Goal: Information Seeking & Learning: Find contact information

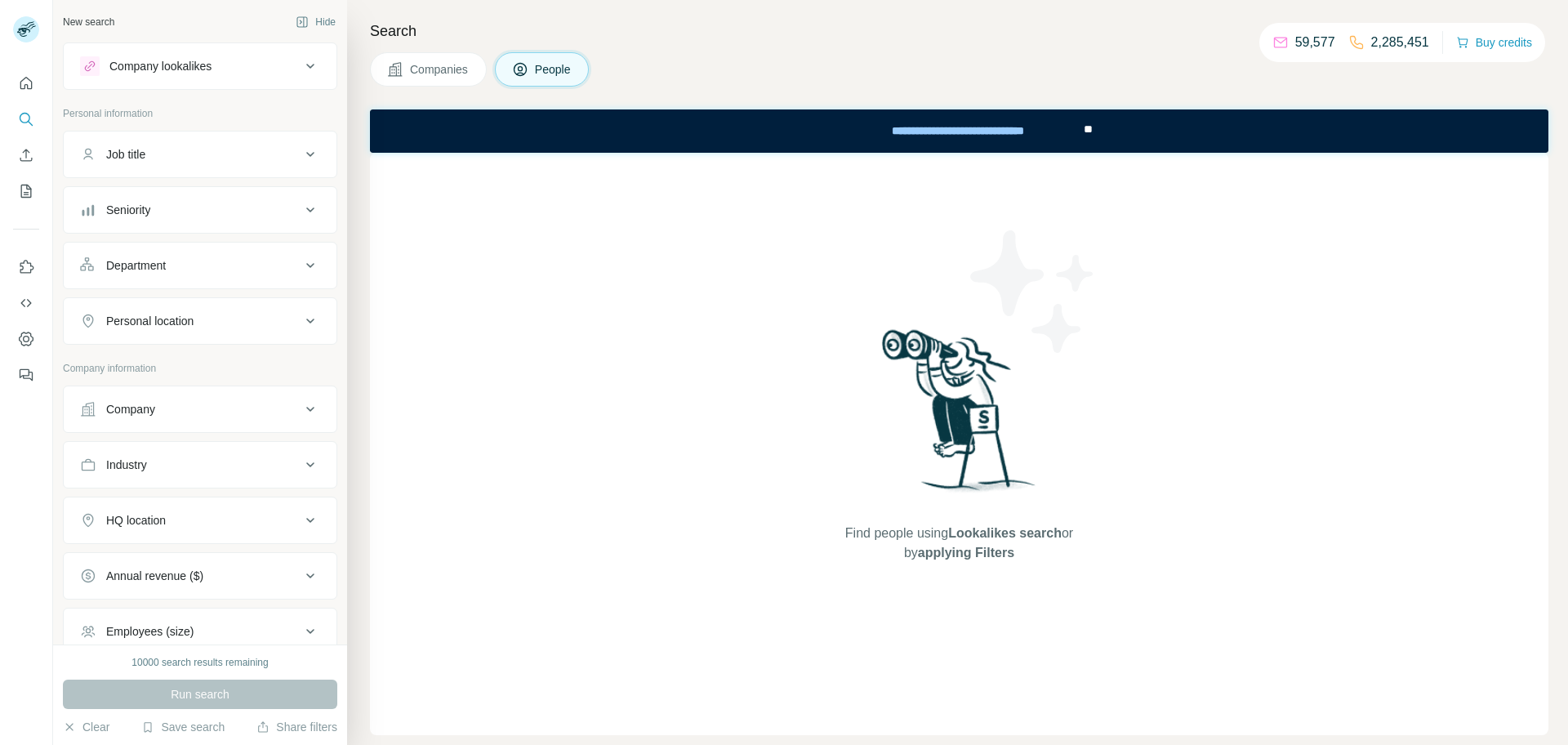
click at [221, 393] on button "Company" at bounding box center [199, 410] width 273 height 39
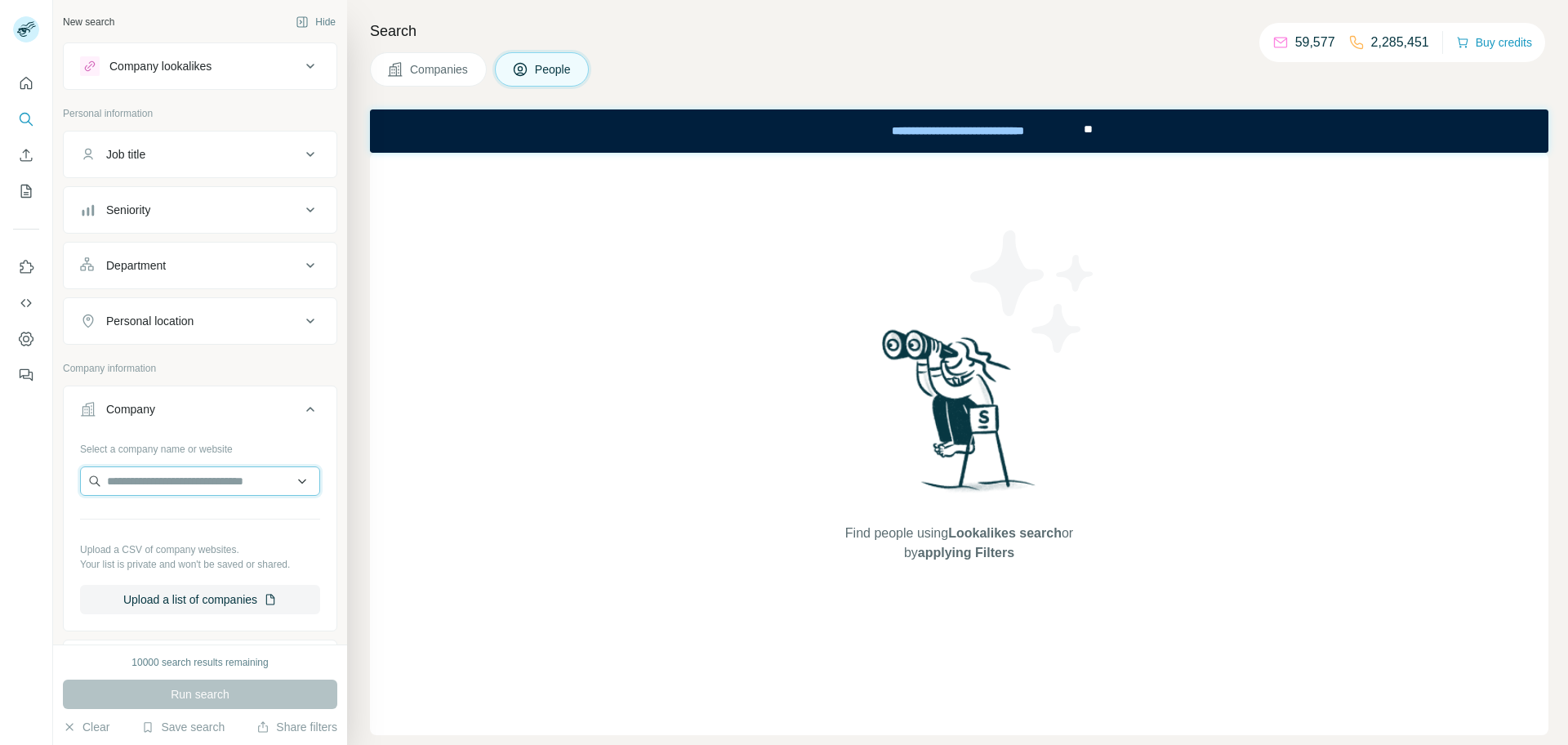
click at [208, 485] on input "text" at bounding box center [199, 480] width 240 height 30
paste input "**********"
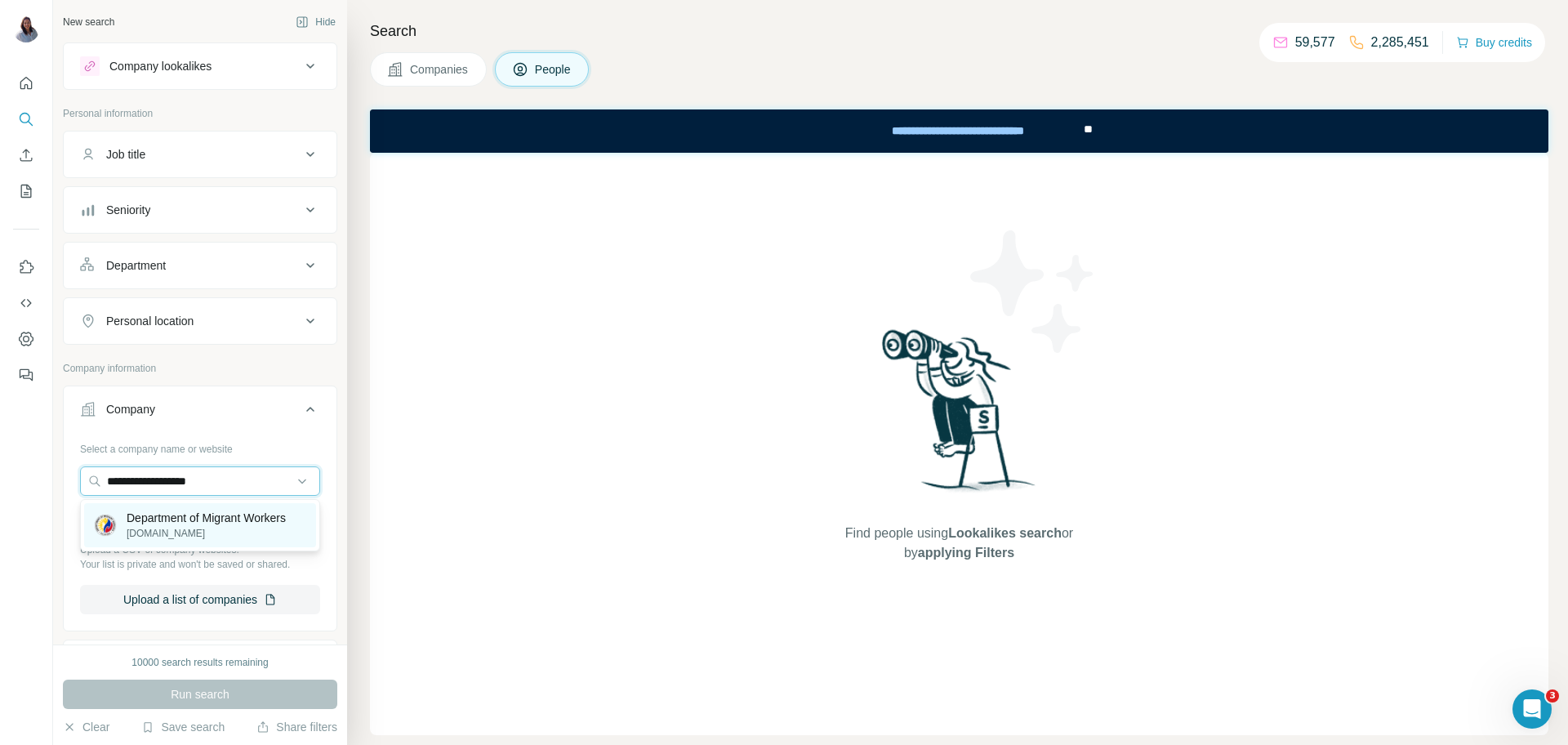
type input "**********"
click at [216, 520] on p "Department of Migrant Workers" at bounding box center [207, 518] width 159 height 16
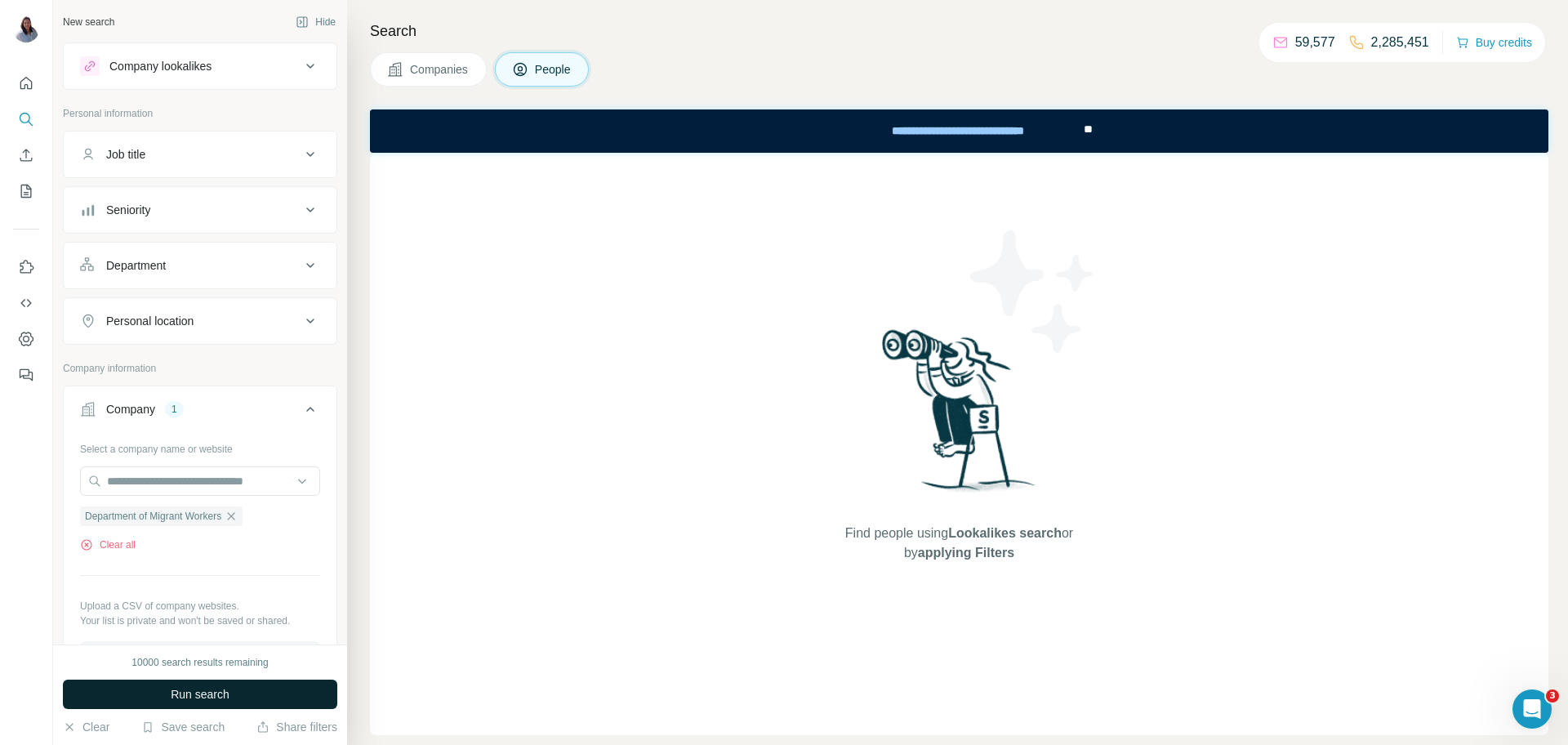
click at [248, 700] on button "Run search" at bounding box center [199, 694] width 275 height 30
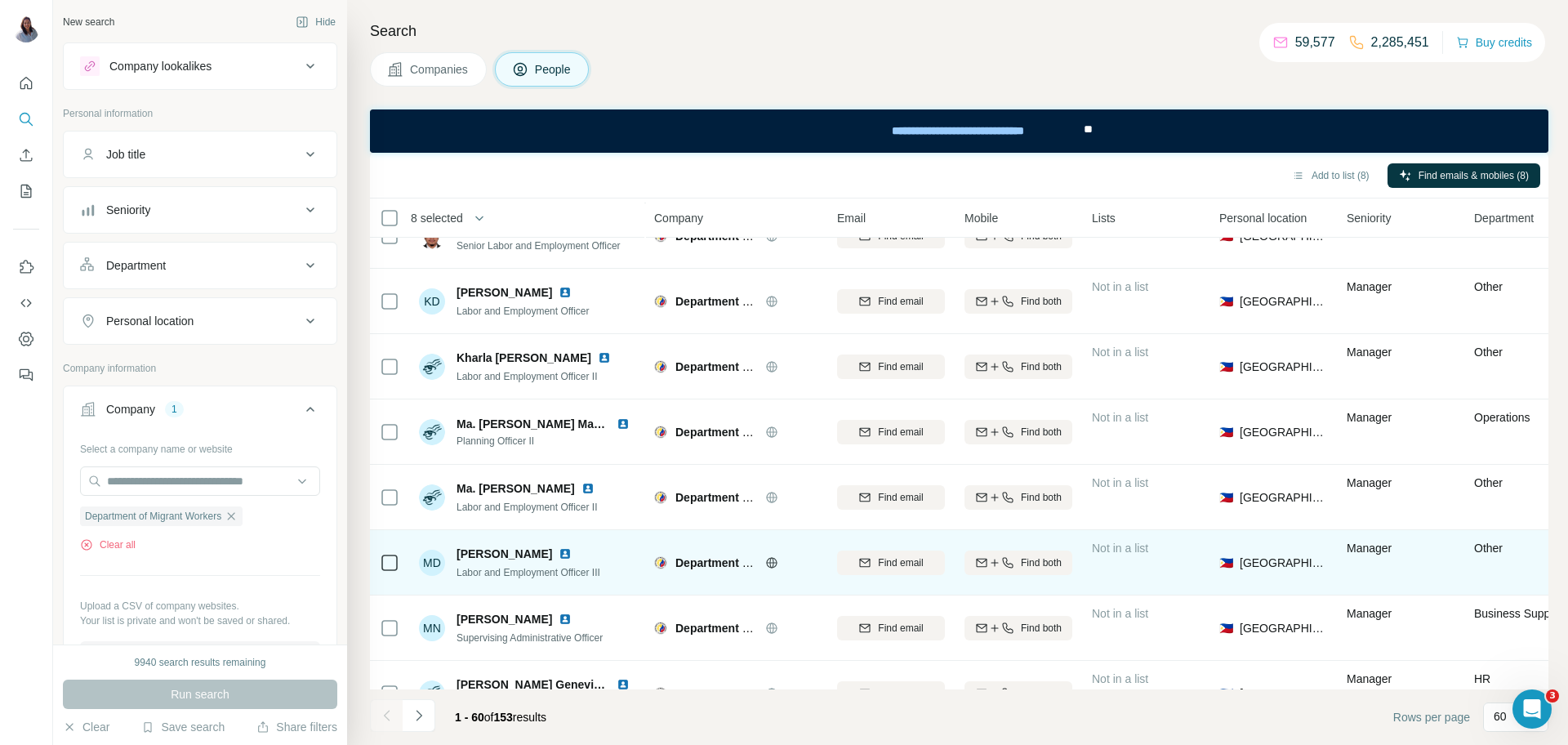
scroll to position [3468, 0]
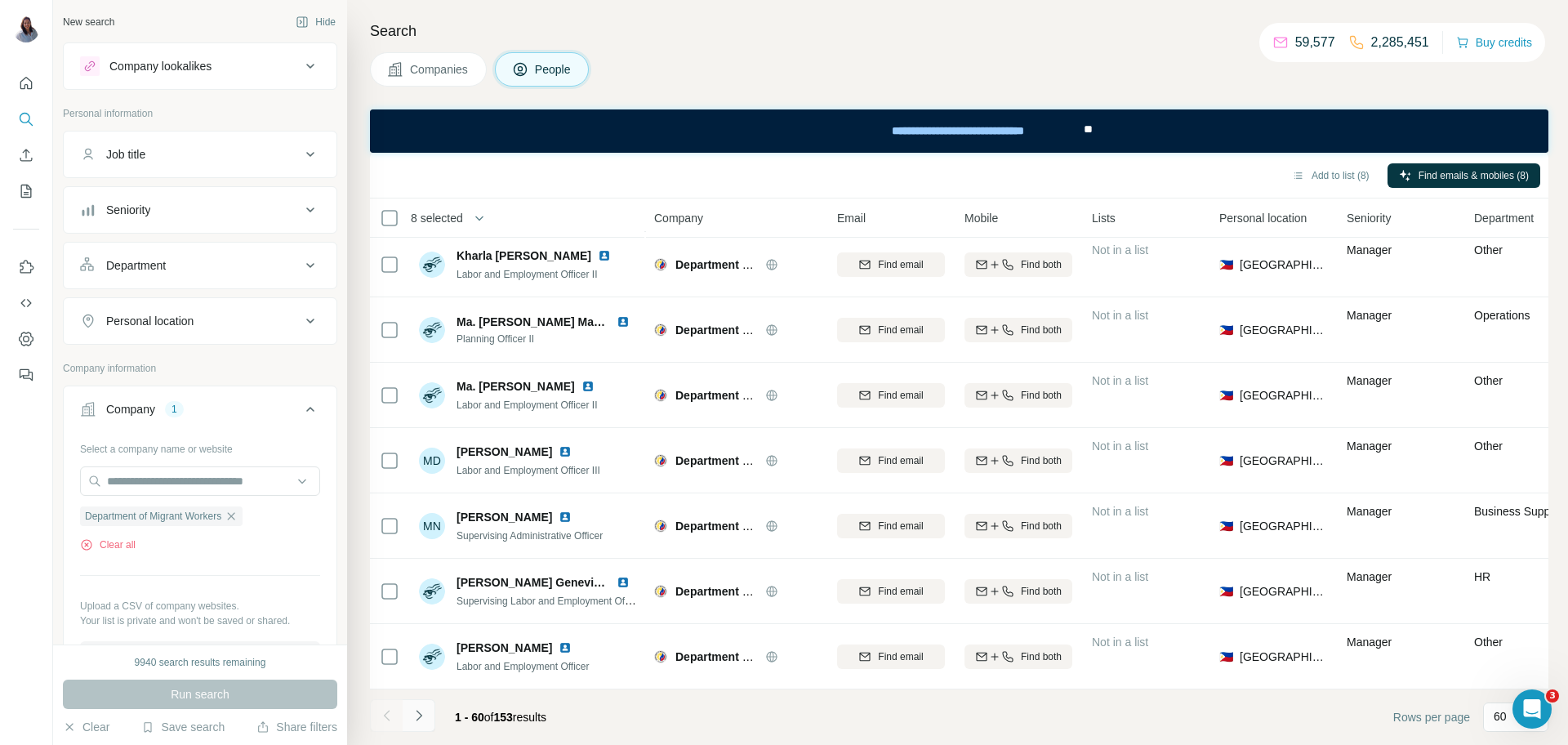
click at [421, 717] on icon "Navigate to next page" at bounding box center [419, 715] width 16 height 16
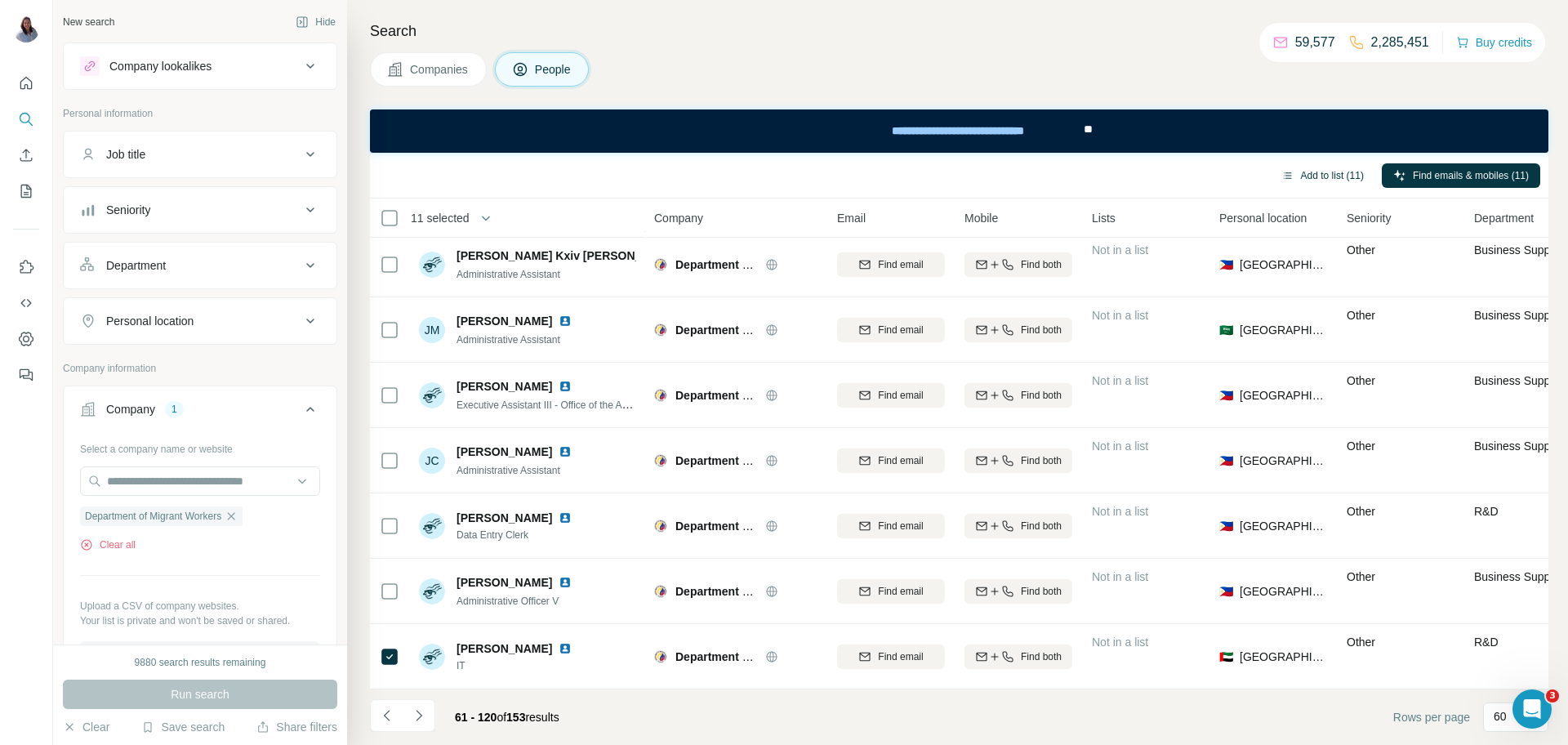
click at [1323, 184] on button "Add to list (11)" at bounding box center [1323, 175] width 106 height 24
click at [1299, 174] on button "Add to list (11)" at bounding box center [1323, 175] width 106 height 24
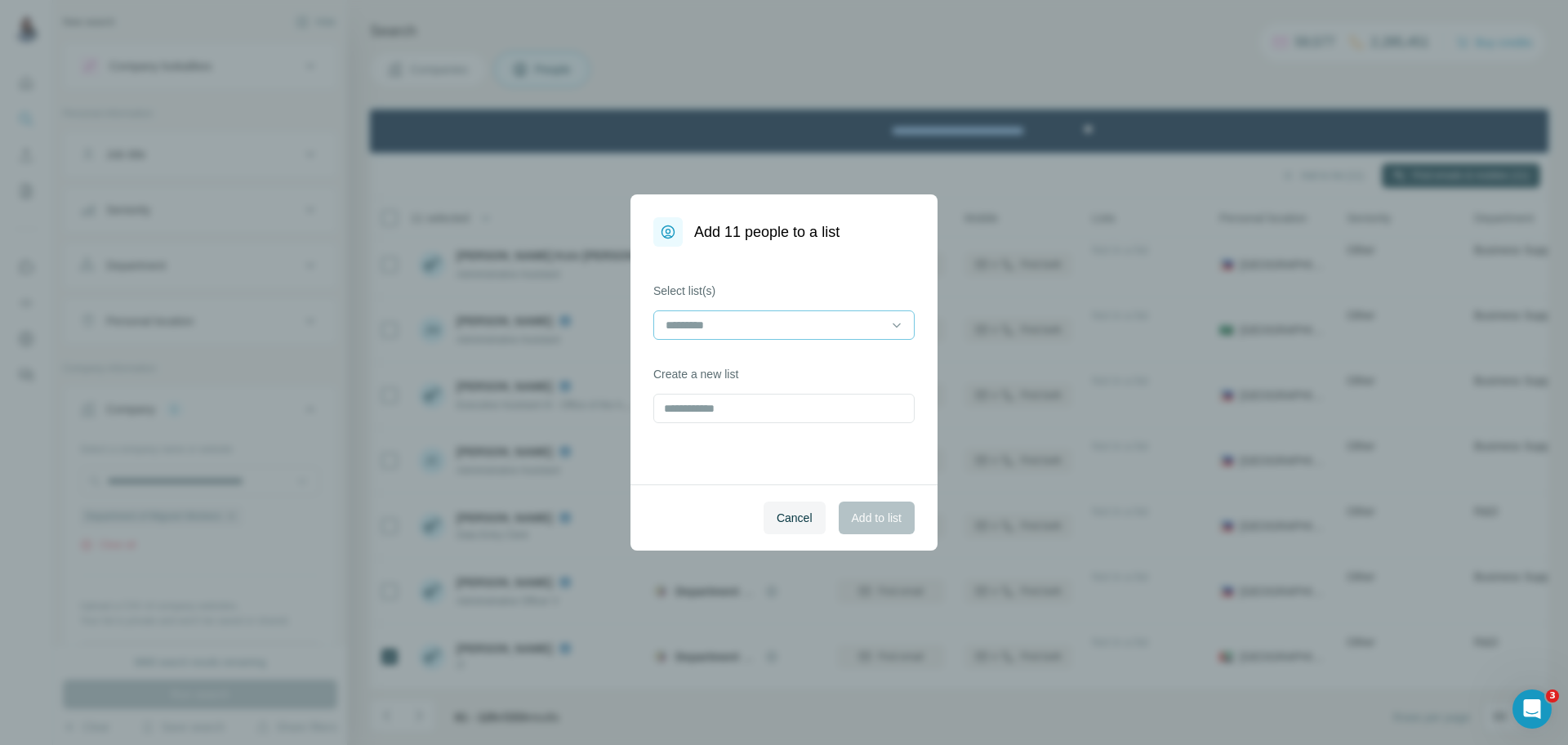
click at [813, 326] on input at bounding box center [774, 325] width 221 height 18
click at [755, 370] on div "[PERSON_NAME]'s List" at bounding box center [784, 361] width 253 height 30
click at [872, 522] on span "Add to list" at bounding box center [877, 518] width 50 height 16
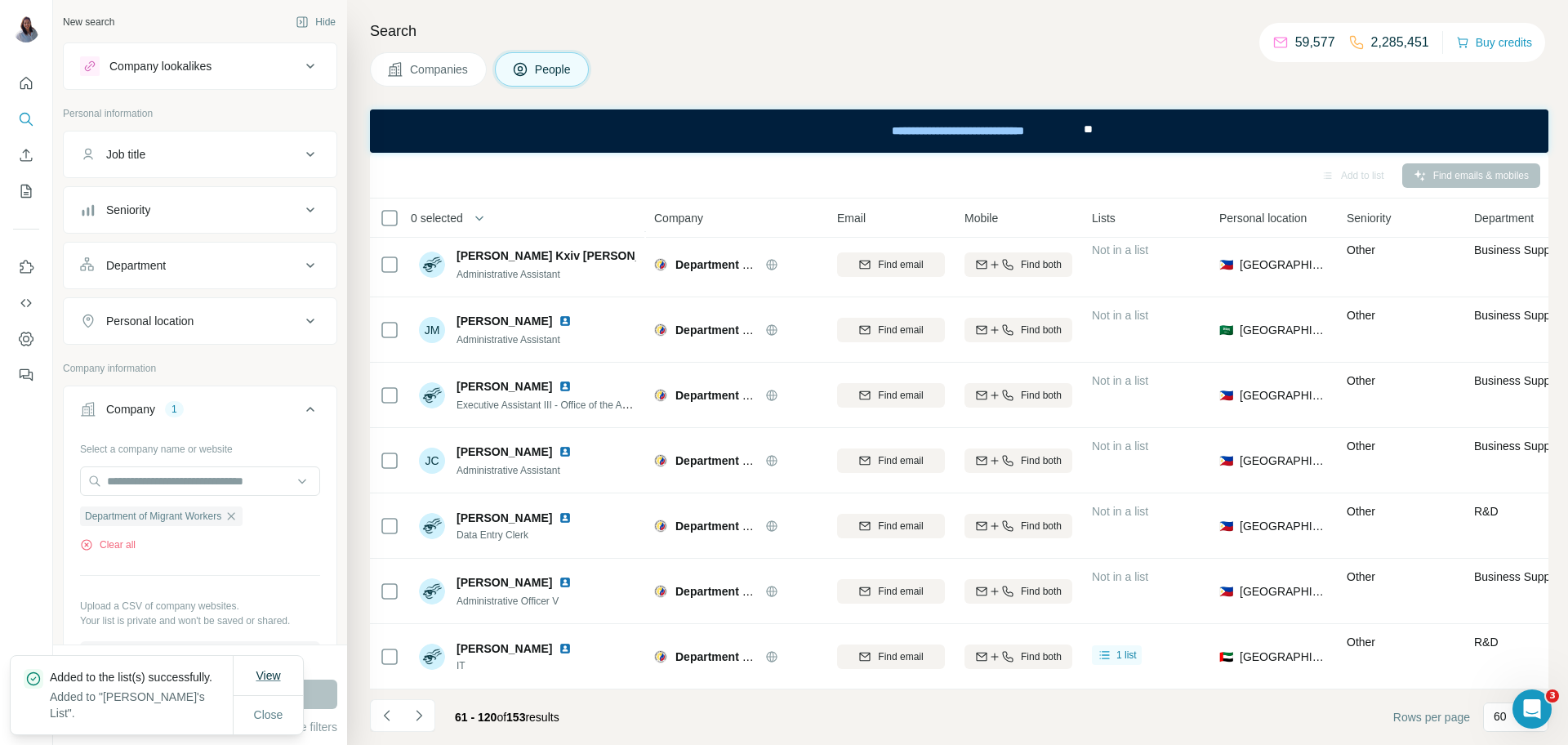
click at [277, 673] on span "View" at bounding box center [267, 675] width 24 height 13
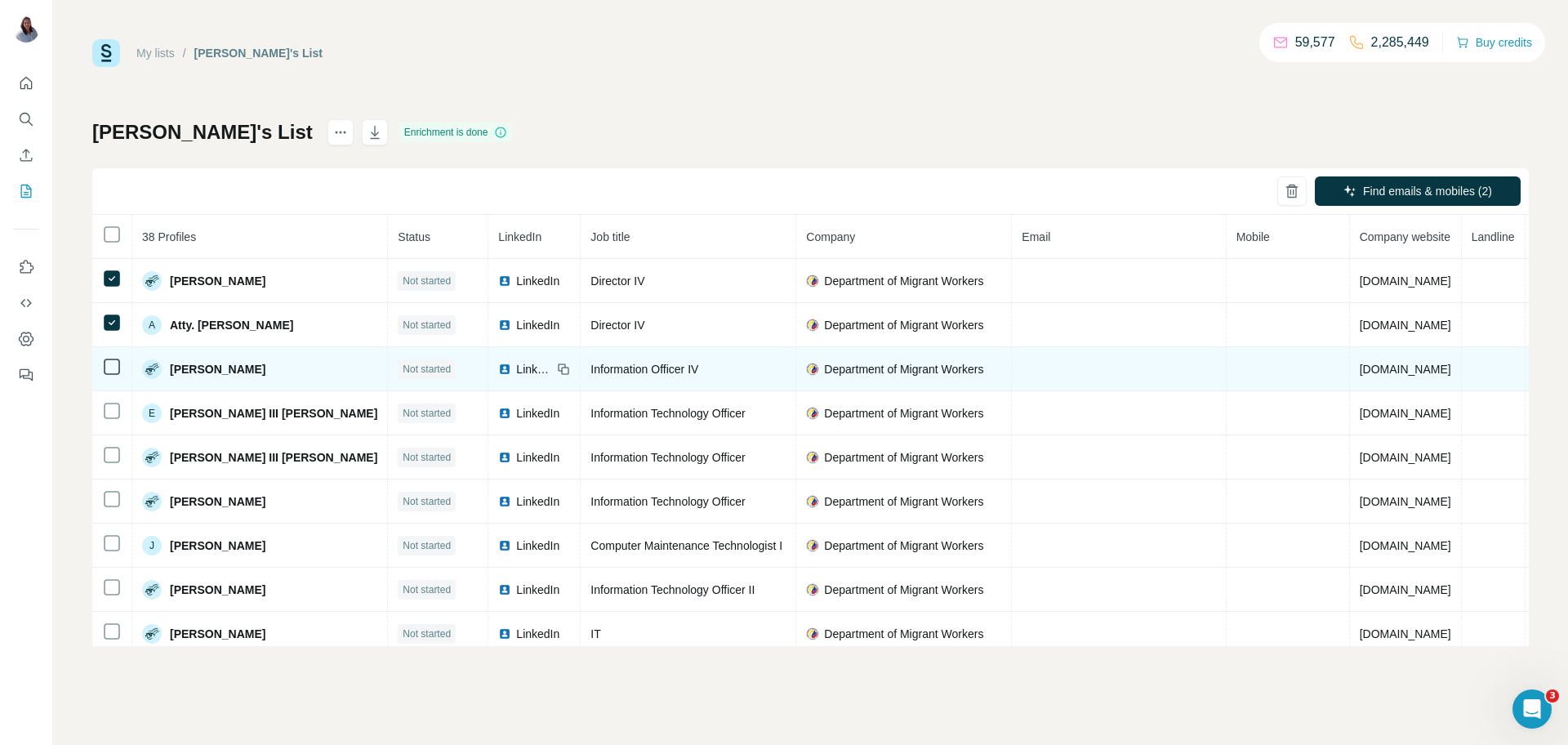
click at [107, 380] on td at bounding box center [112, 368] width 40 height 44
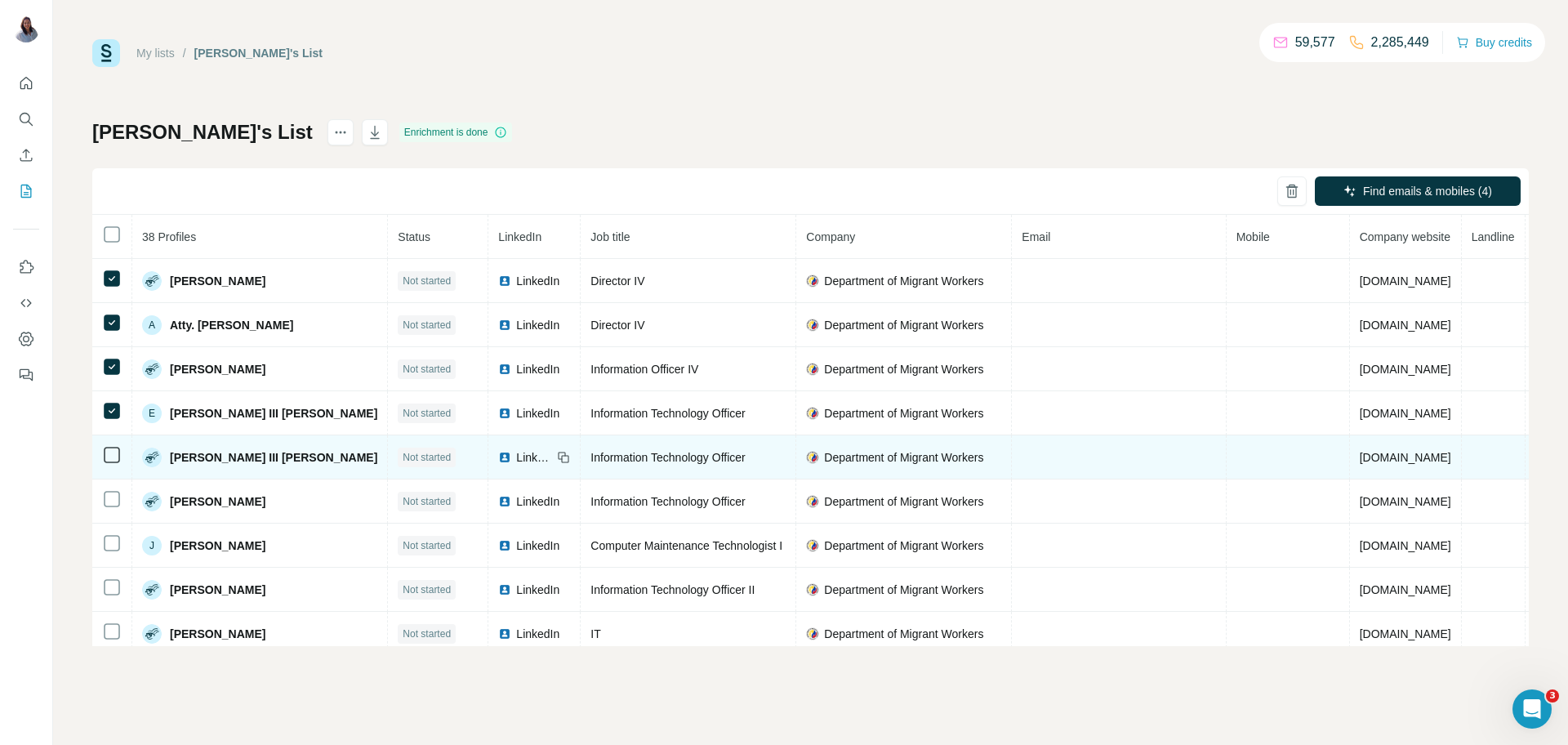
click at [108, 465] on icon at bounding box center [112, 455] width 20 height 20
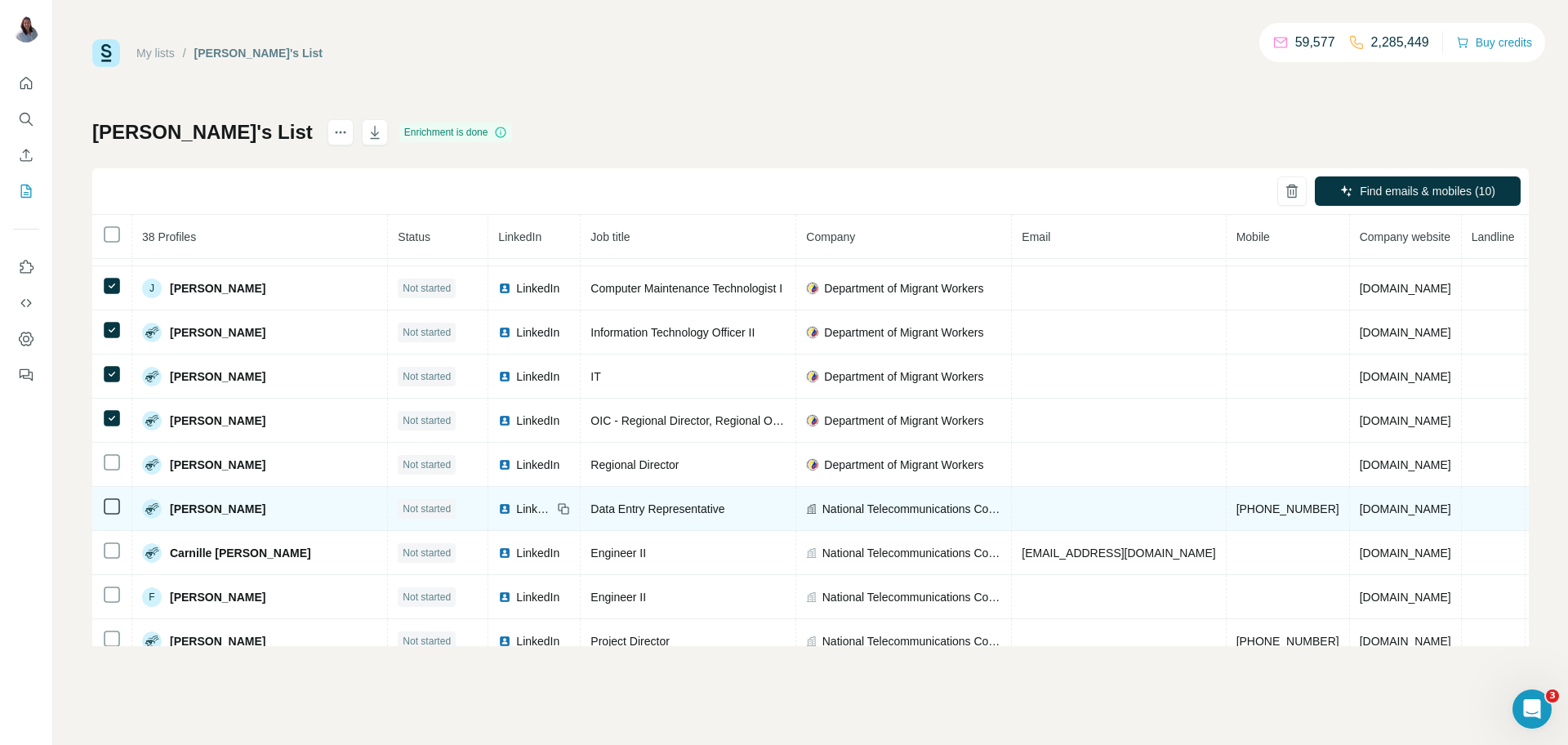
scroll to position [265, 0]
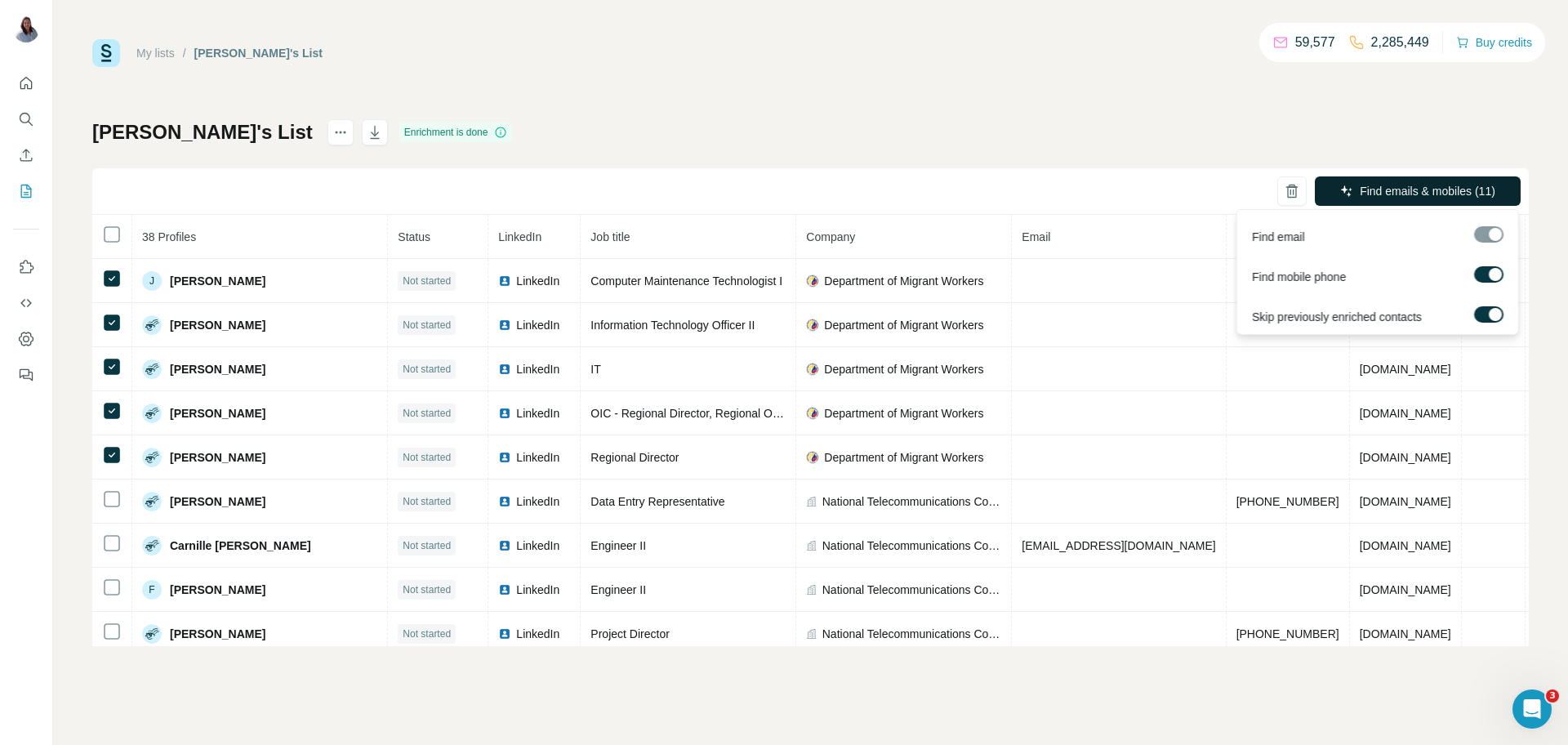
click at [1429, 190] on span "Find emails & mobiles (11)" at bounding box center [1428, 191] width 136 height 16
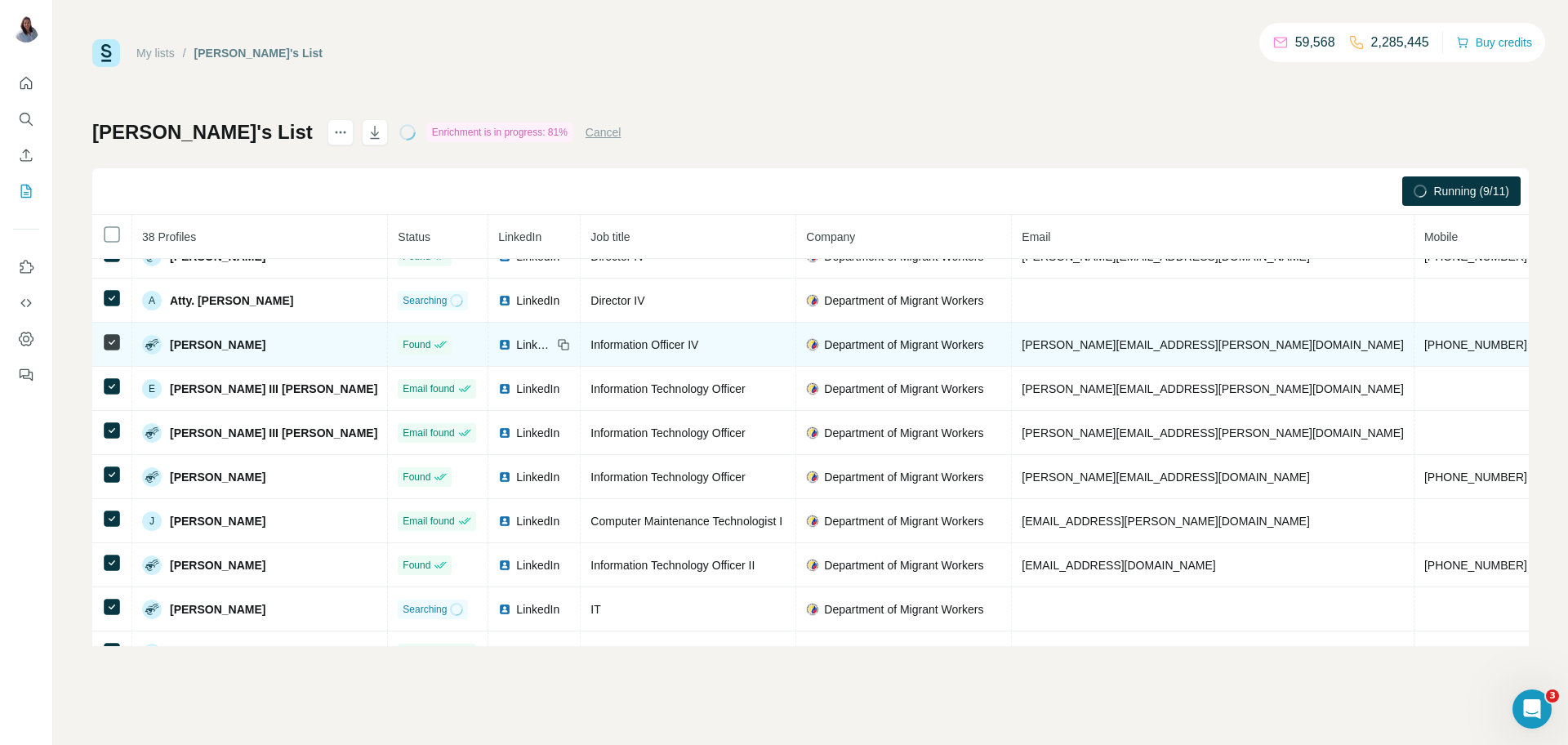
scroll to position [0, 0]
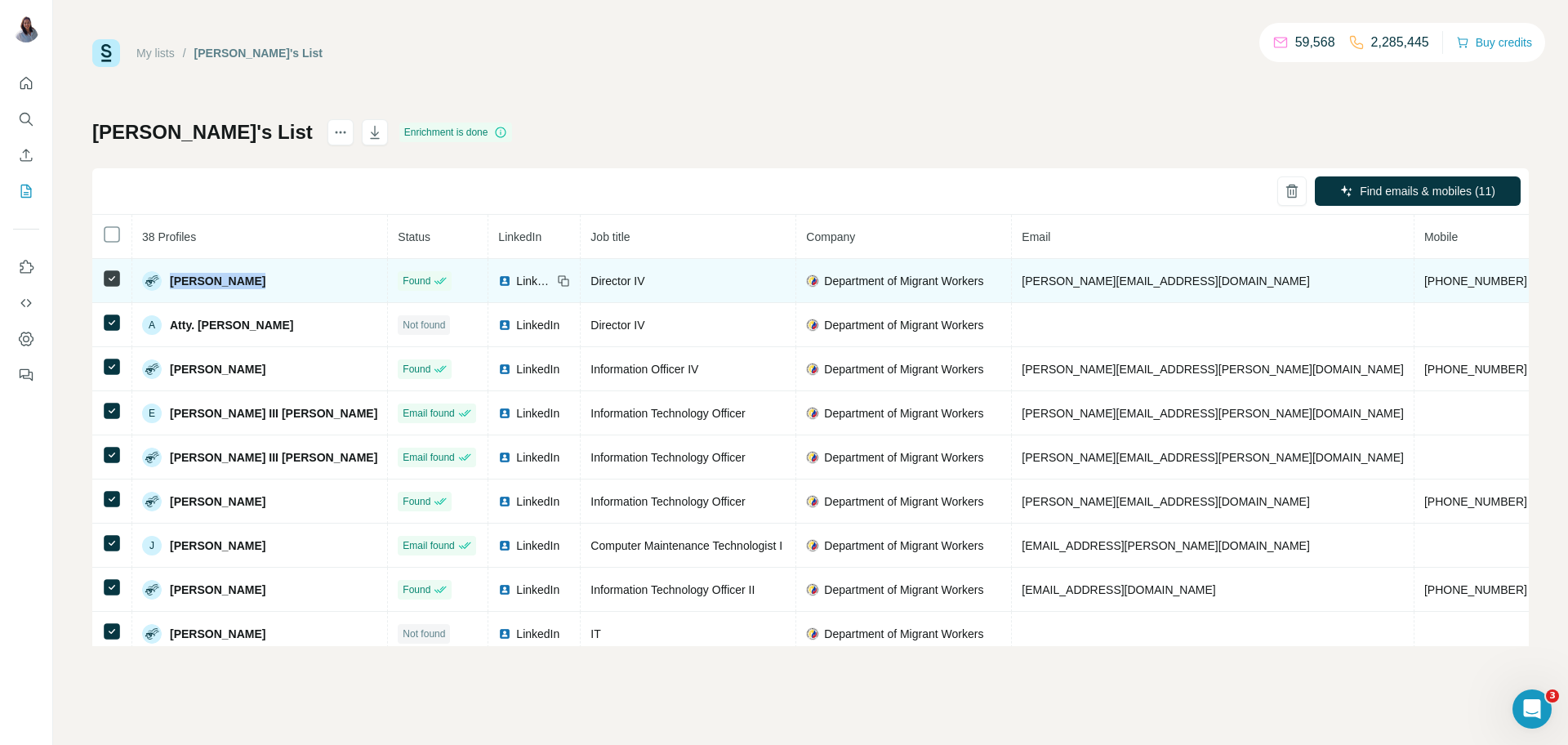
drag, startPoint x: 262, startPoint y: 284, endPoint x: 171, endPoint y: 281, distance: 91.0
click at [171, 281] on div "[PERSON_NAME]" at bounding box center [259, 281] width 235 height 20
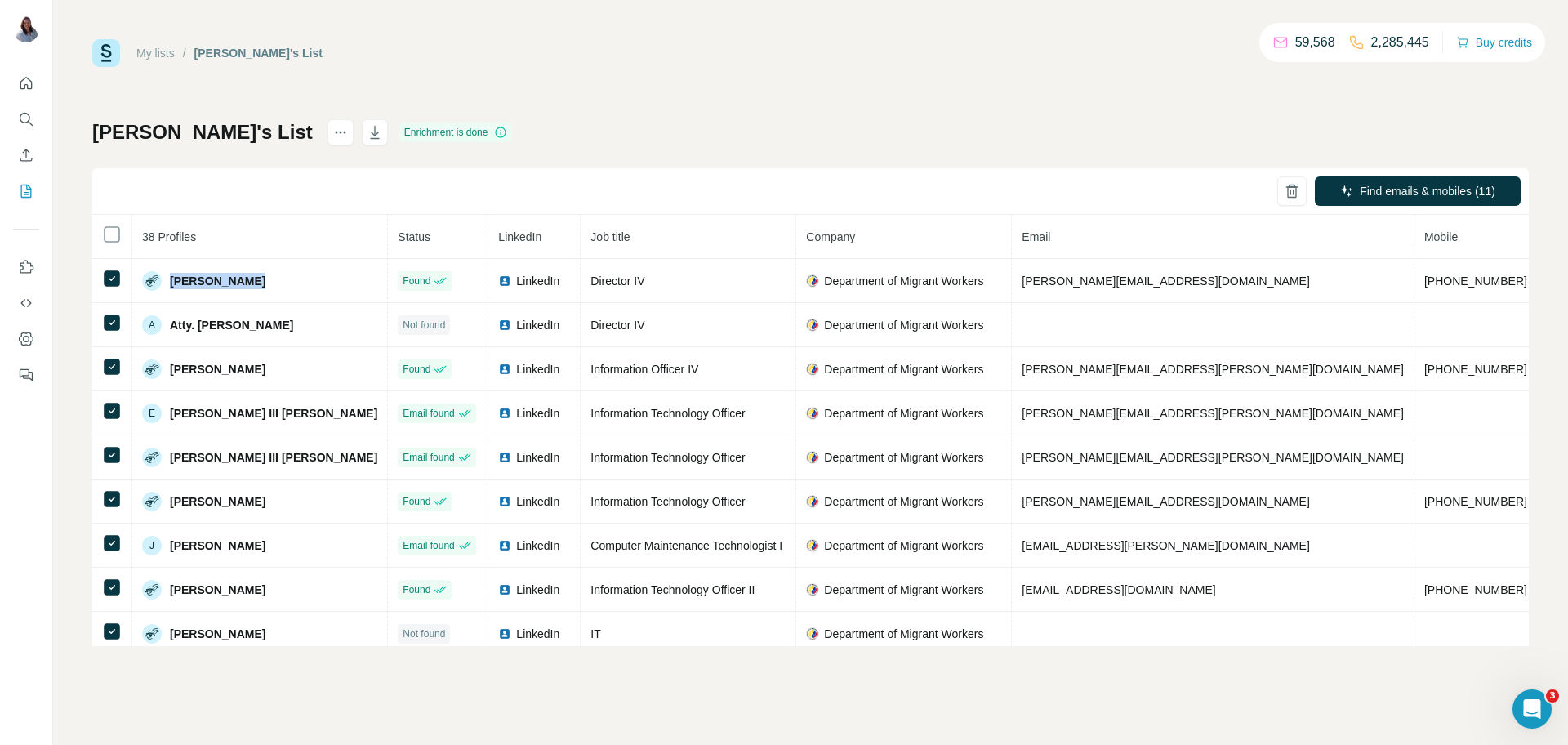
copy span "[PERSON_NAME]"
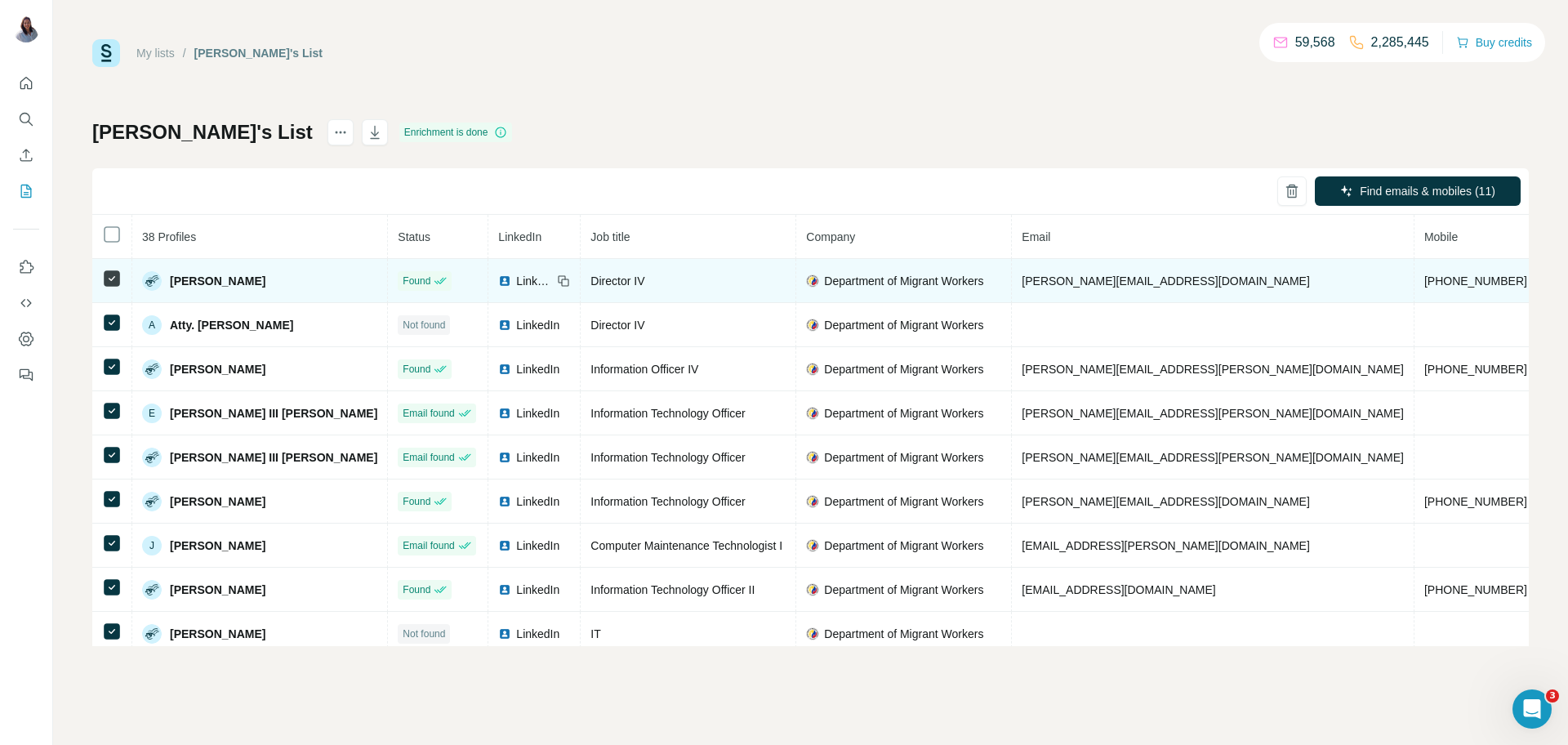
click at [581, 292] on td "Director IV" at bounding box center [688, 280] width 216 height 44
click at [590, 281] on span "Director IV" at bounding box center [617, 281] width 54 height 13
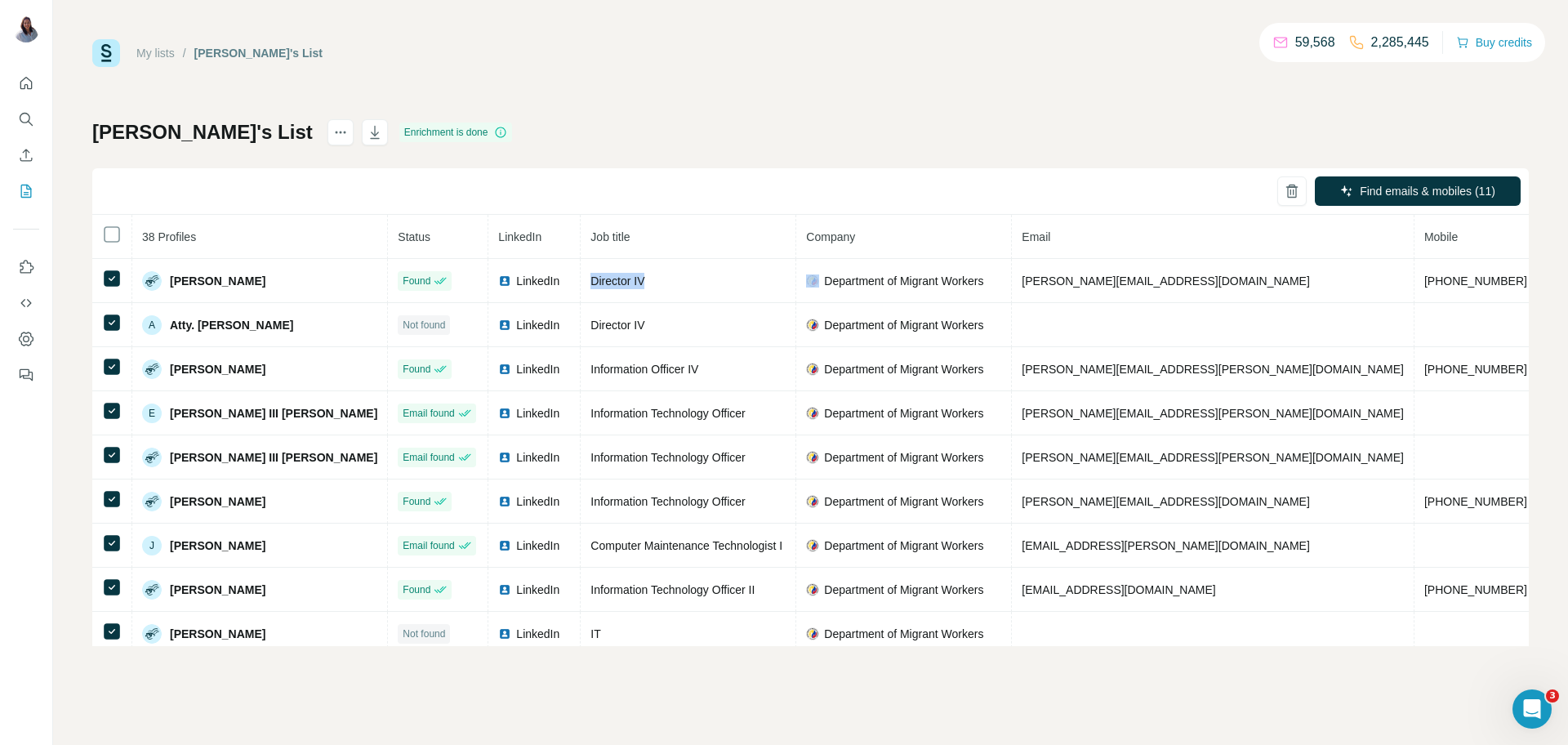
copy span "Director IV"
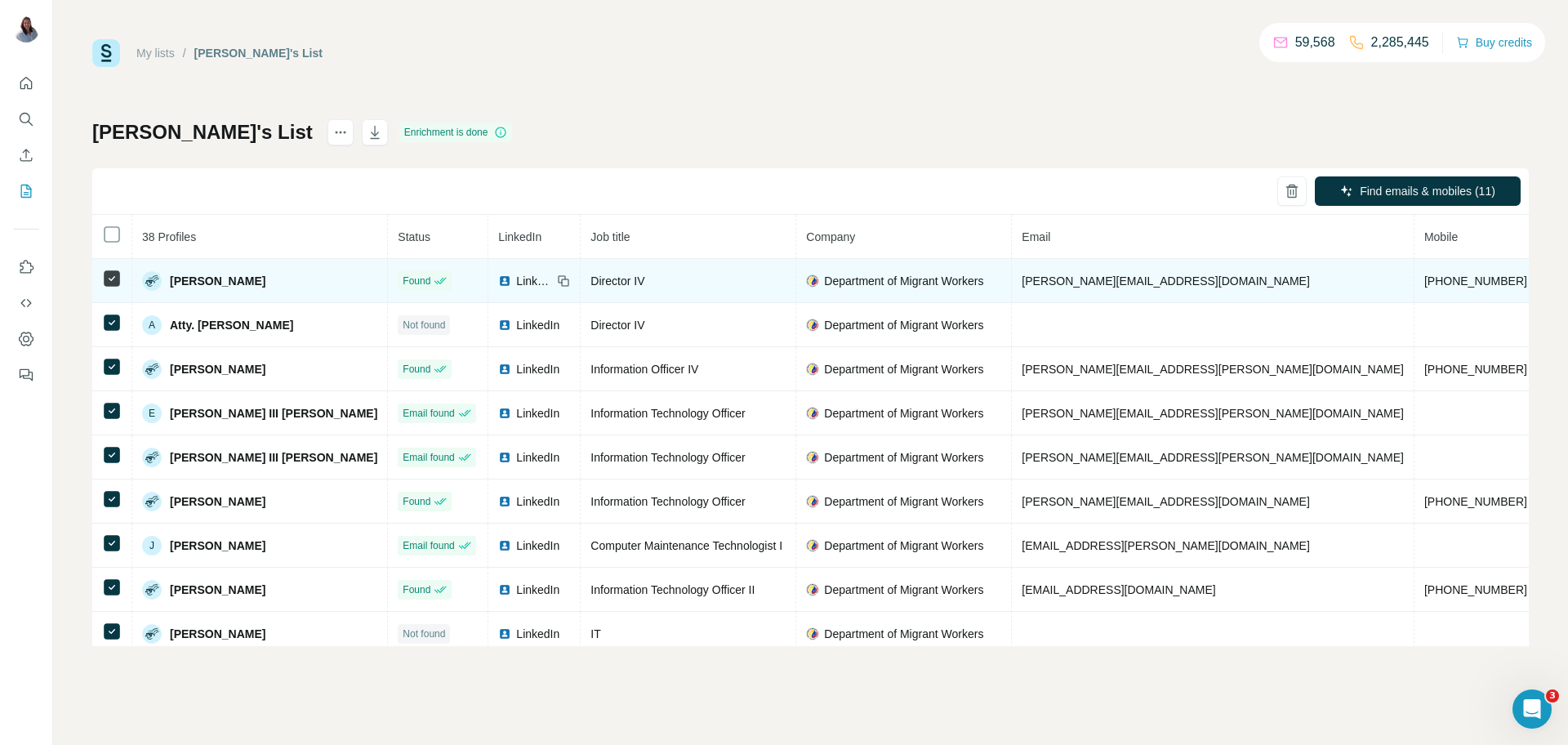
click at [1012, 270] on td "[PERSON_NAME][EMAIL_ADDRESS][DOMAIN_NAME]" at bounding box center [1213, 280] width 403 height 44
click at [1012, 272] on td "[PERSON_NAME][EMAIL_ADDRESS][DOMAIN_NAME]" at bounding box center [1213, 280] width 403 height 44
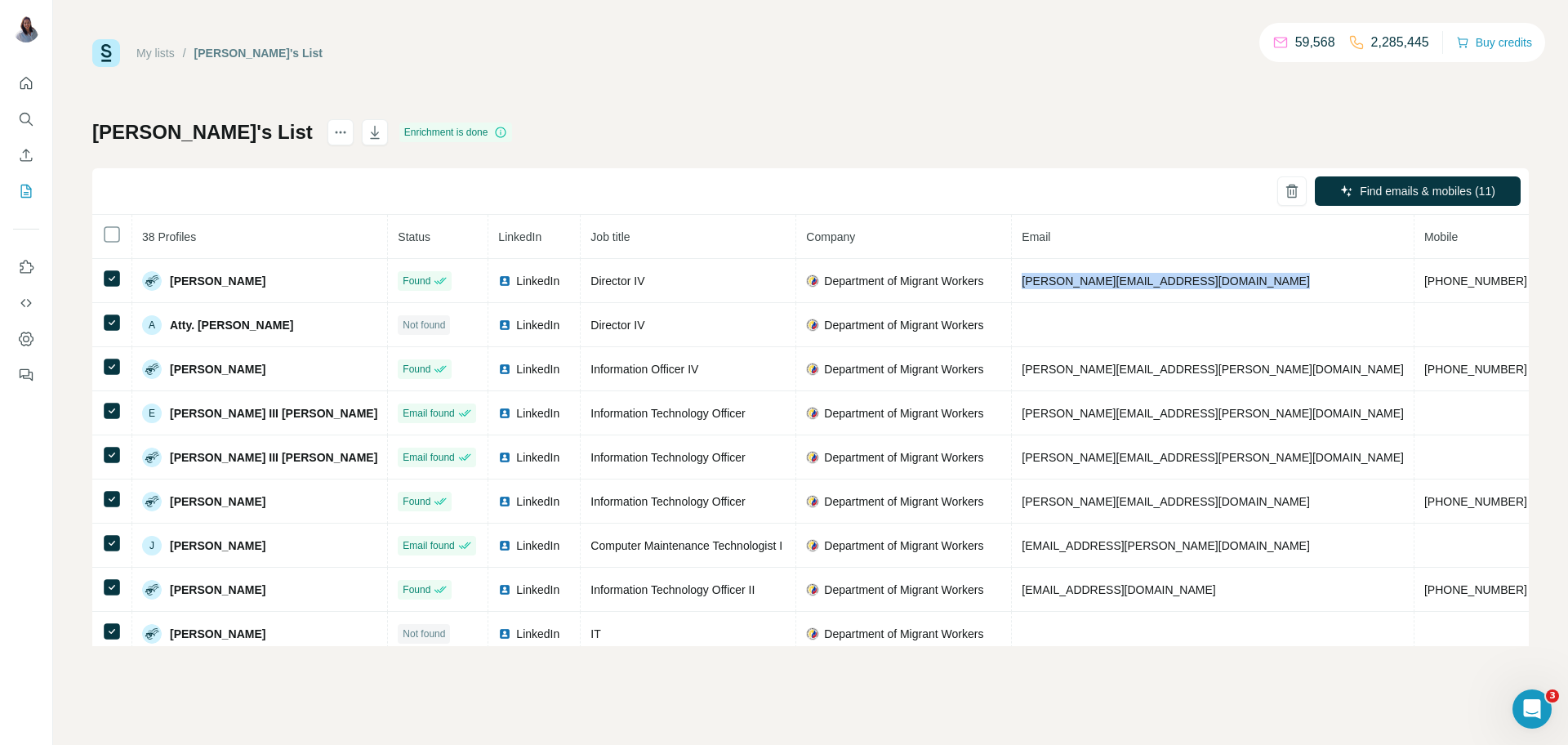
copy span "[PERSON_NAME][EMAIL_ADDRESS][DOMAIN_NAME]"
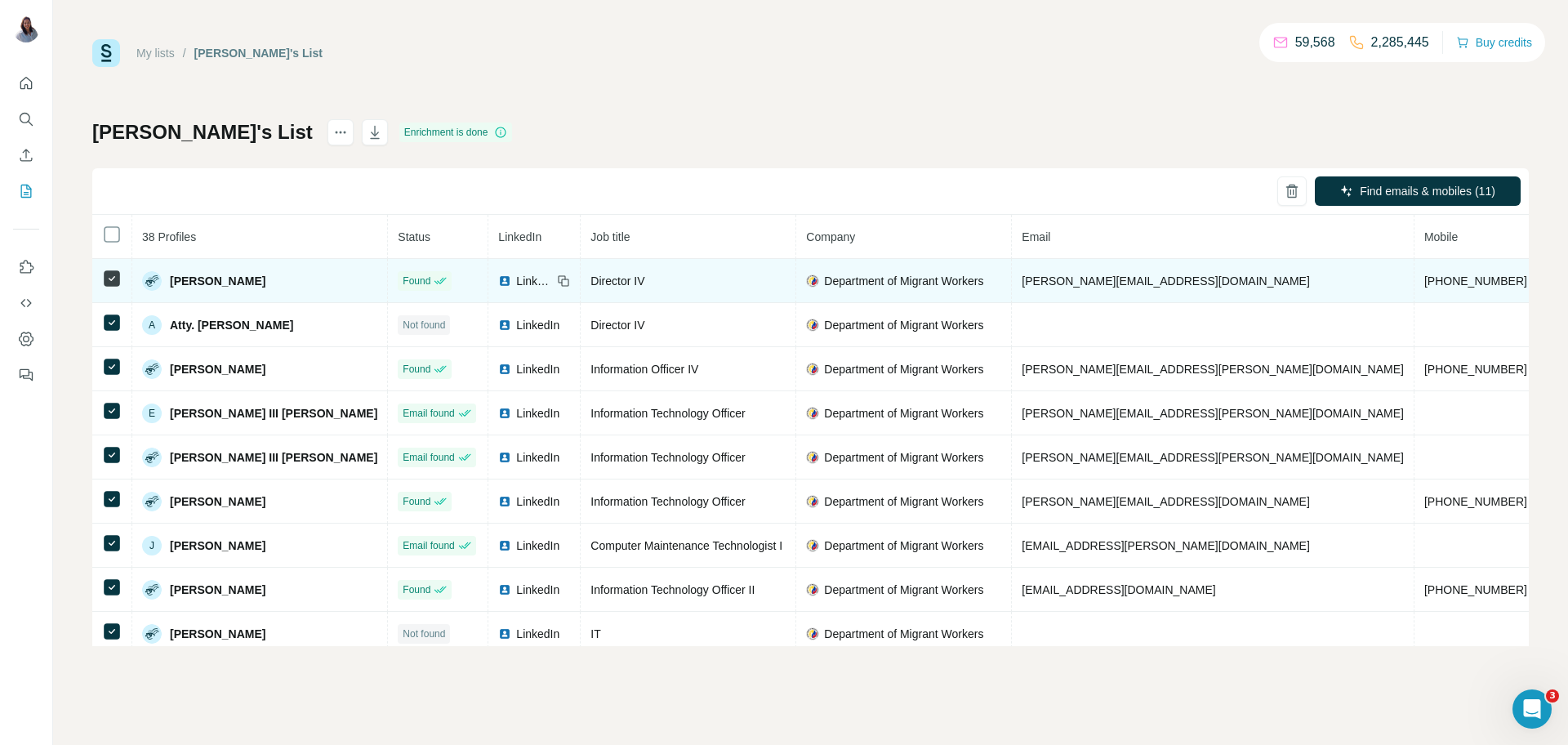
click at [1425, 283] on span "[PHONE_NUMBER]" at bounding box center [1476, 281] width 103 height 13
drag, startPoint x: 1271, startPoint y: 282, endPoint x: 1176, endPoint y: 277, distance: 95.1
click at [1415, 277] on td "[PHONE_NUMBER]" at bounding box center [1477, 280] width 123 height 44
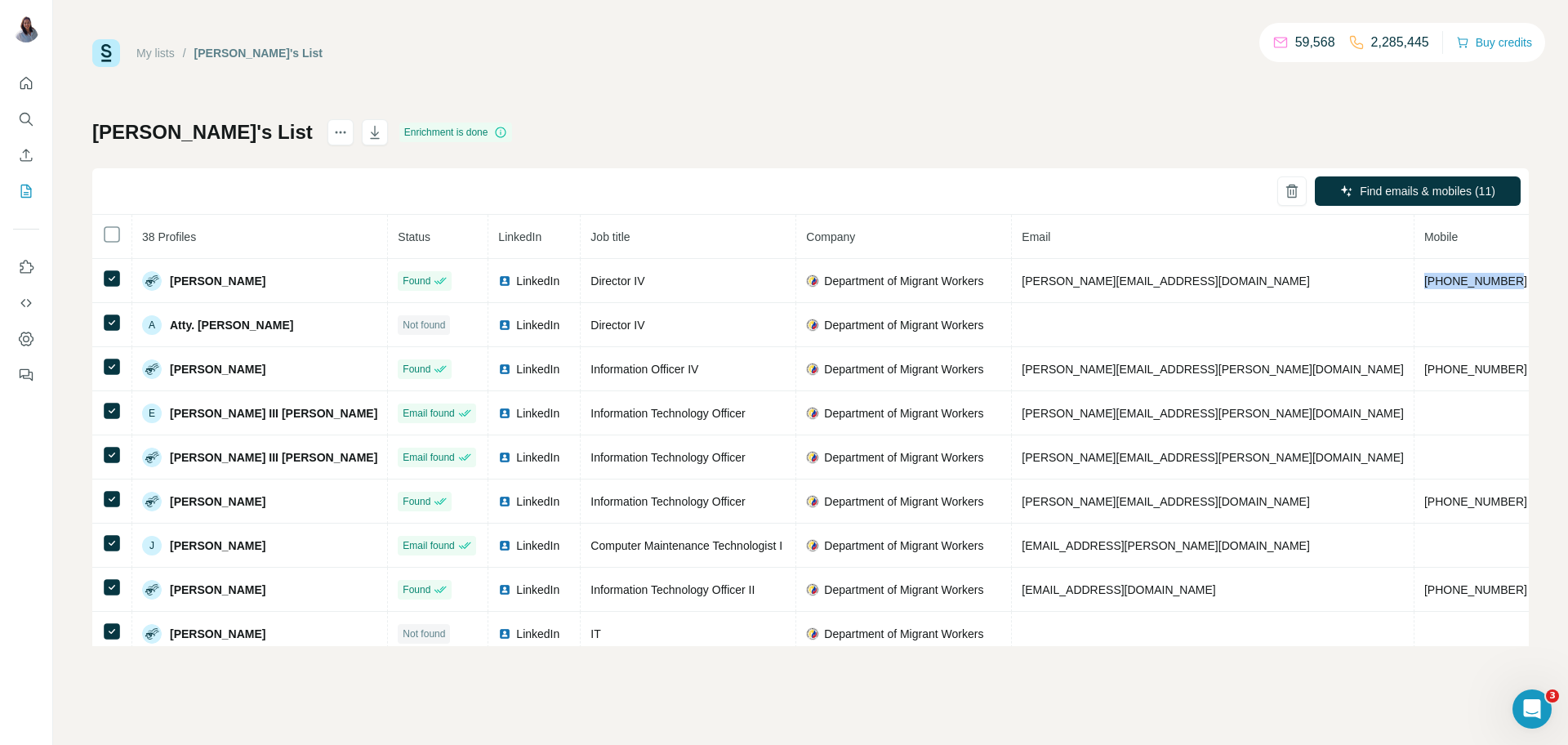
copy span "[PHONE_NUMBER]"
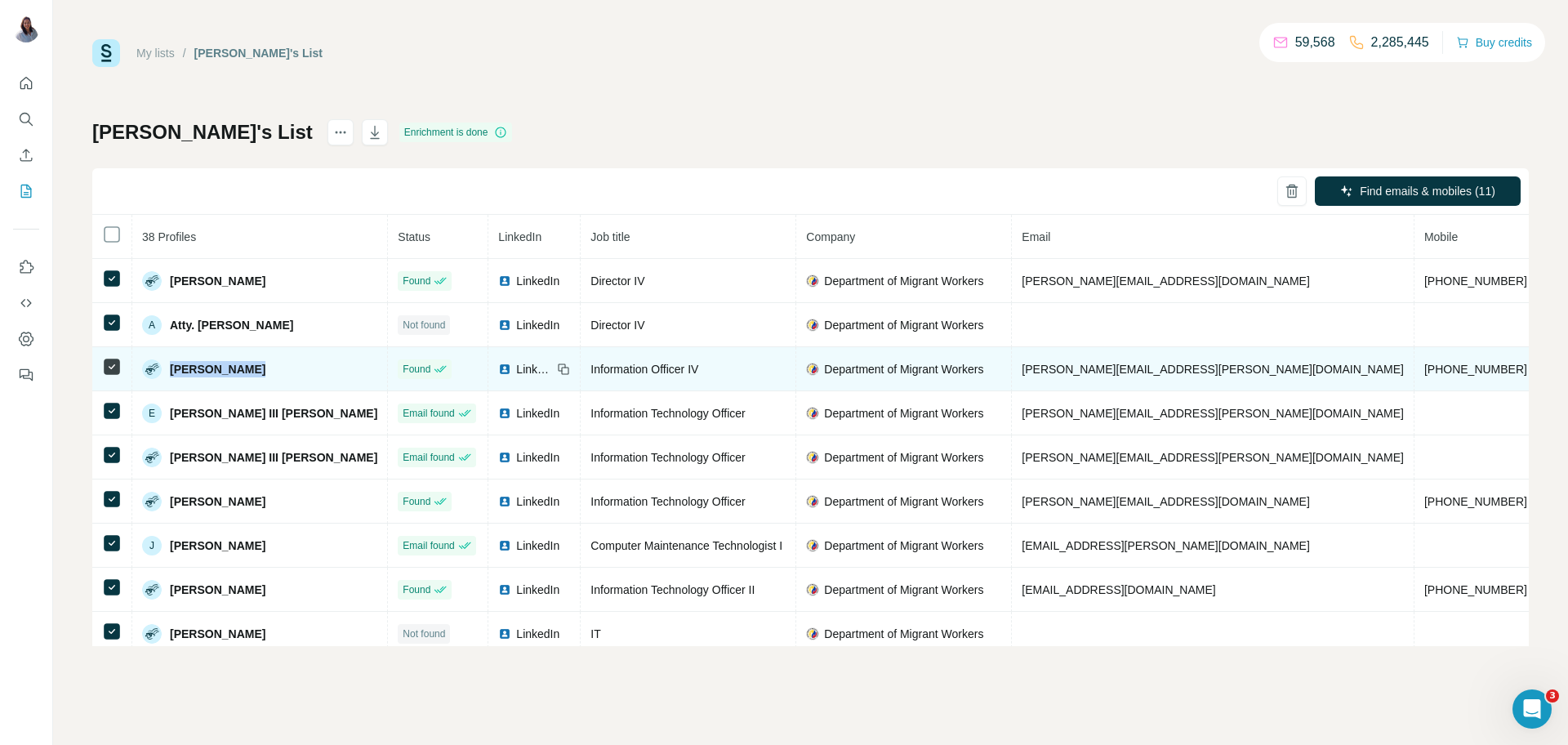
drag, startPoint x: 252, startPoint y: 368, endPoint x: 172, endPoint y: 369, distance: 80.0
click at [172, 369] on div "[PERSON_NAME]" at bounding box center [259, 369] width 235 height 20
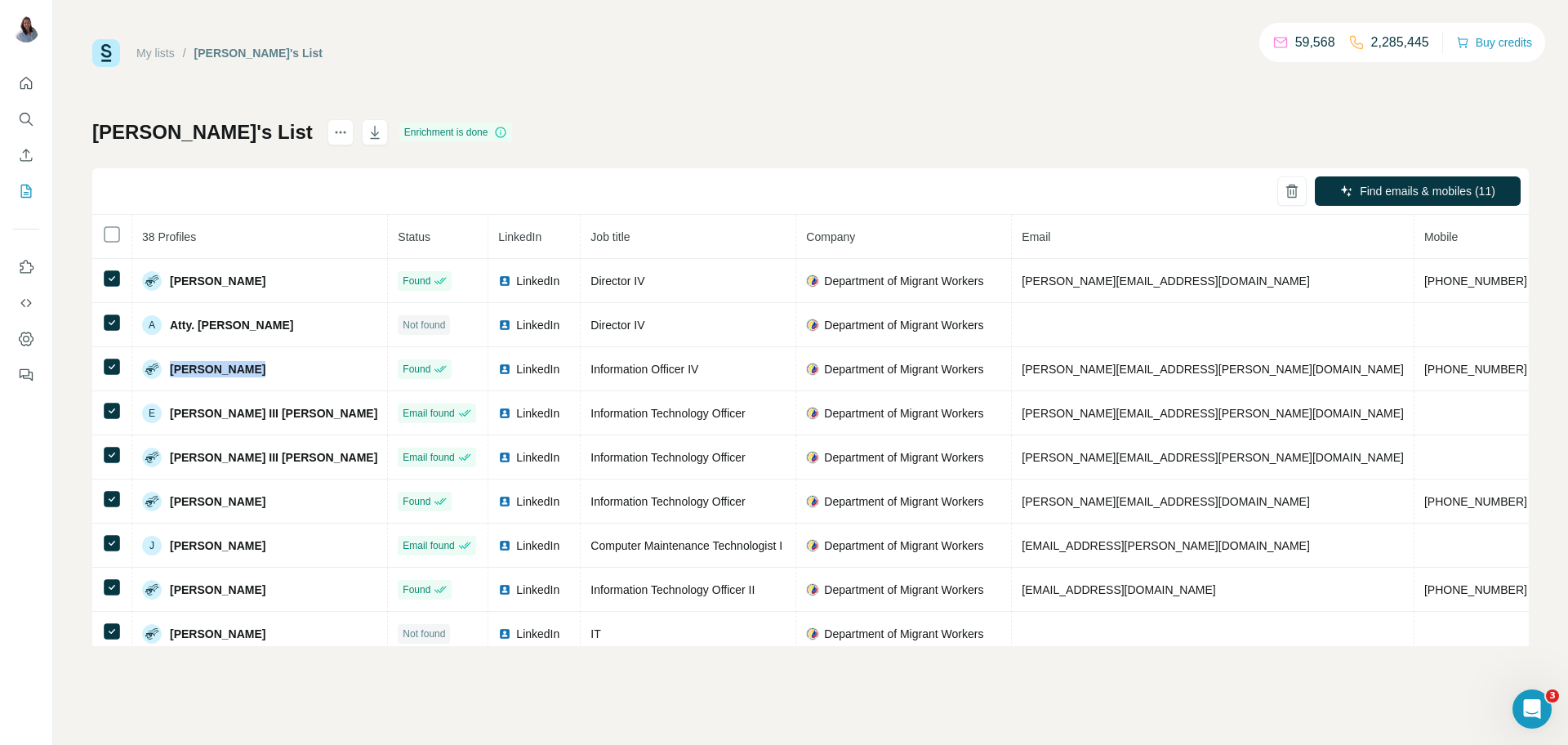
copy span "[PERSON_NAME]"
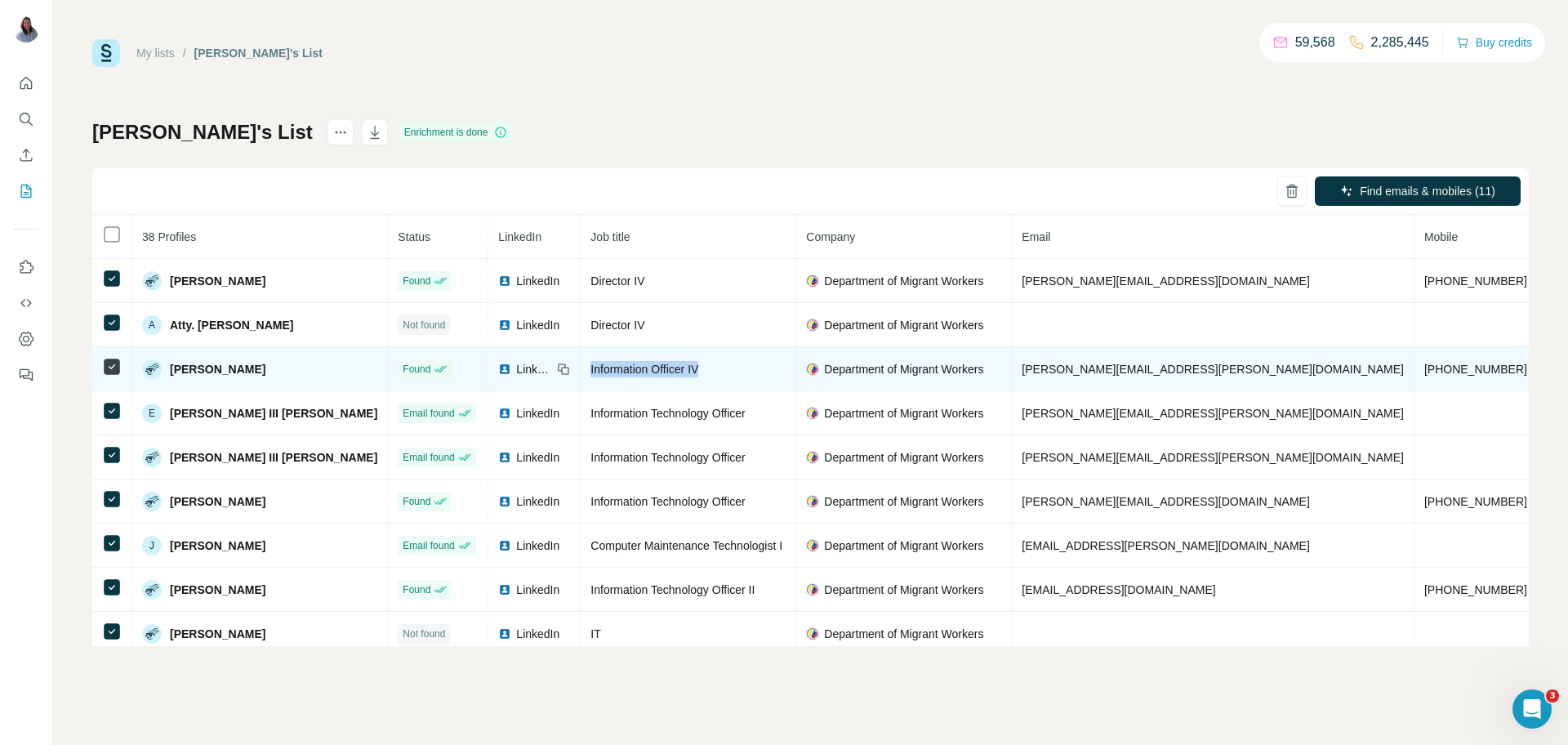
drag, startPoint x: 663, startPoint y: 370, endPoint x: 515, endPoint y: 373, distance: 148.0
click at [581, 373] on td "Information Officer IV" at bounding box center [688, 368] width 216 height 44
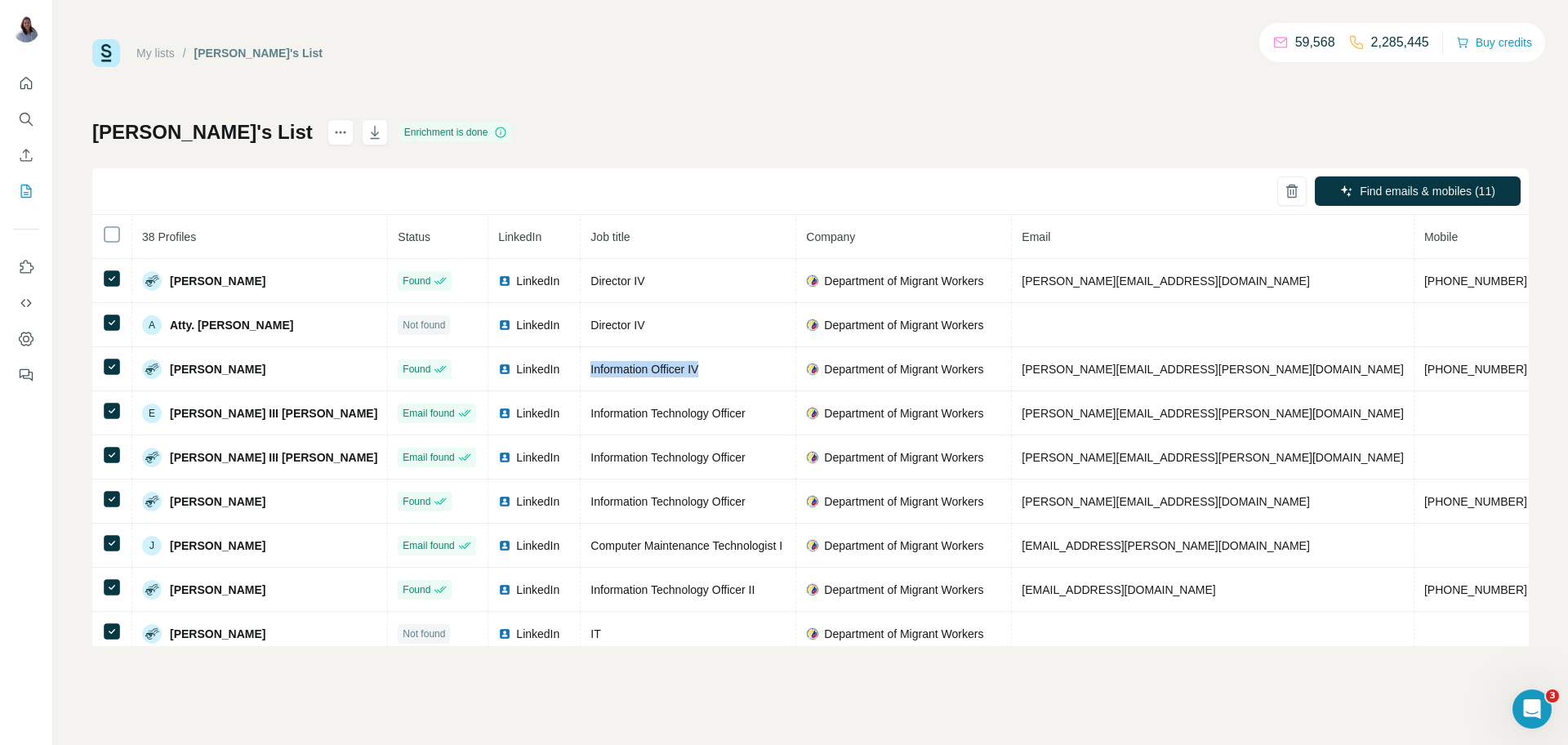
copy span "Information Officer IV"
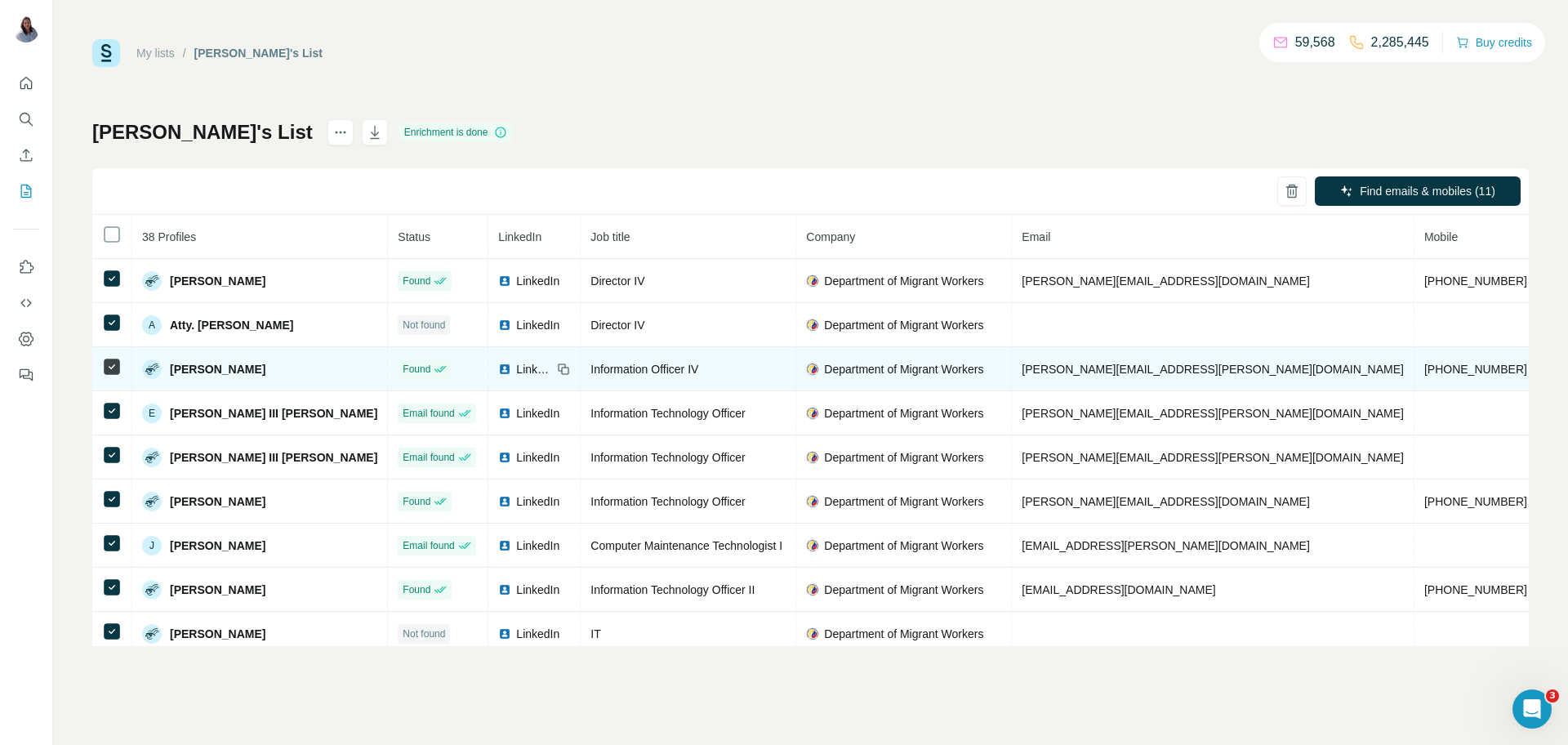
click at [1012, 359] on td "[PERSON_NAME][EMAIL_ADDRESS][PERSON_NAME][DOMAIN_NAME]" at bounding box center [1213, 368] width 403 height 44
click at [1021, 372] on span "[PERSON_NAME][EMAIL_ADDRESS][PERSON_NAME][DOMAIN_NAME]" at bounding box center [1212, 368] width 382 height 13
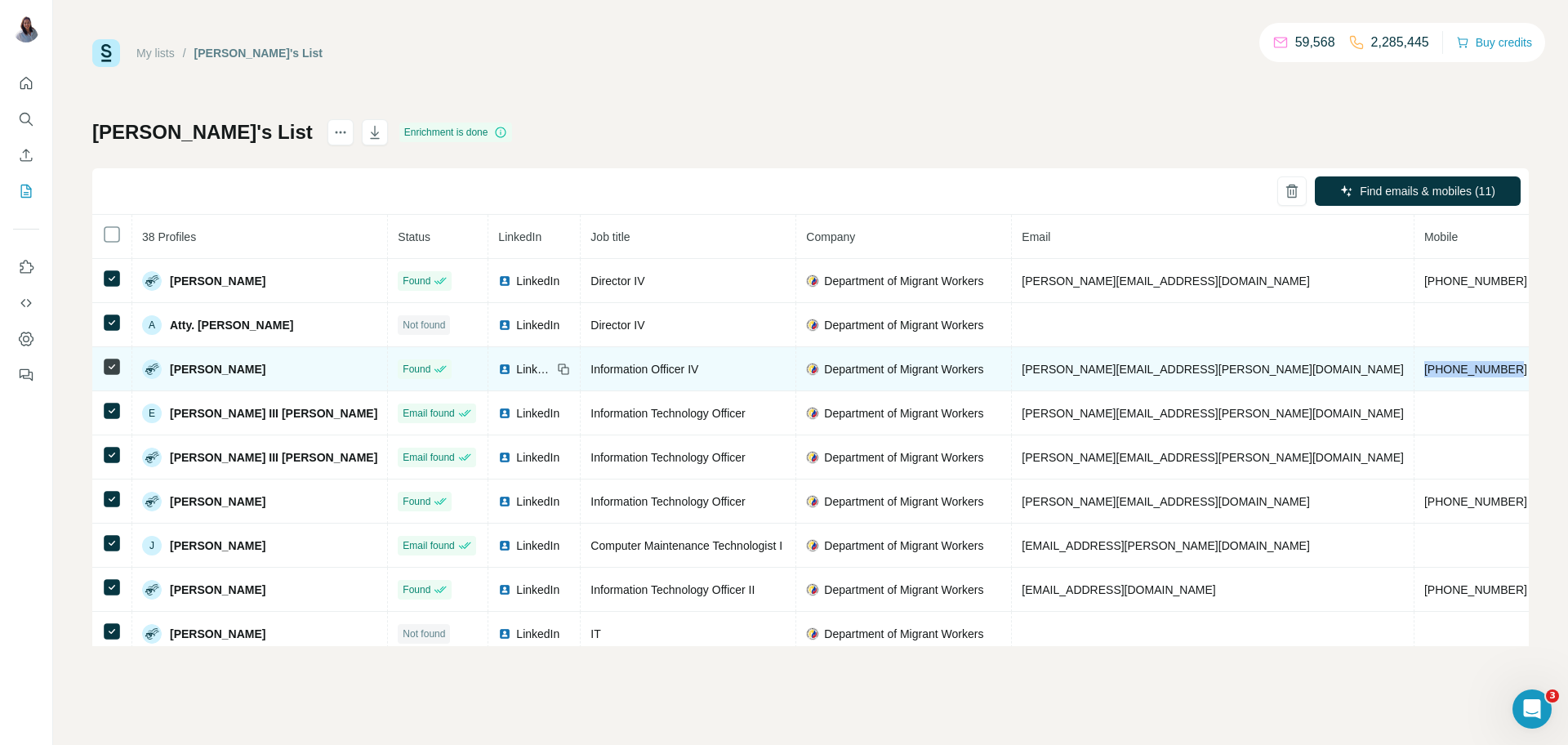
drag, startPoint x: 1269, startPoint y: 369, endPoint x: 1165, endPoint y: 372, distance: 104.0
click at [1415, 372] on td "[PHONE_NUMBER]" at bounding box center [1477, 368] width 123 height 44
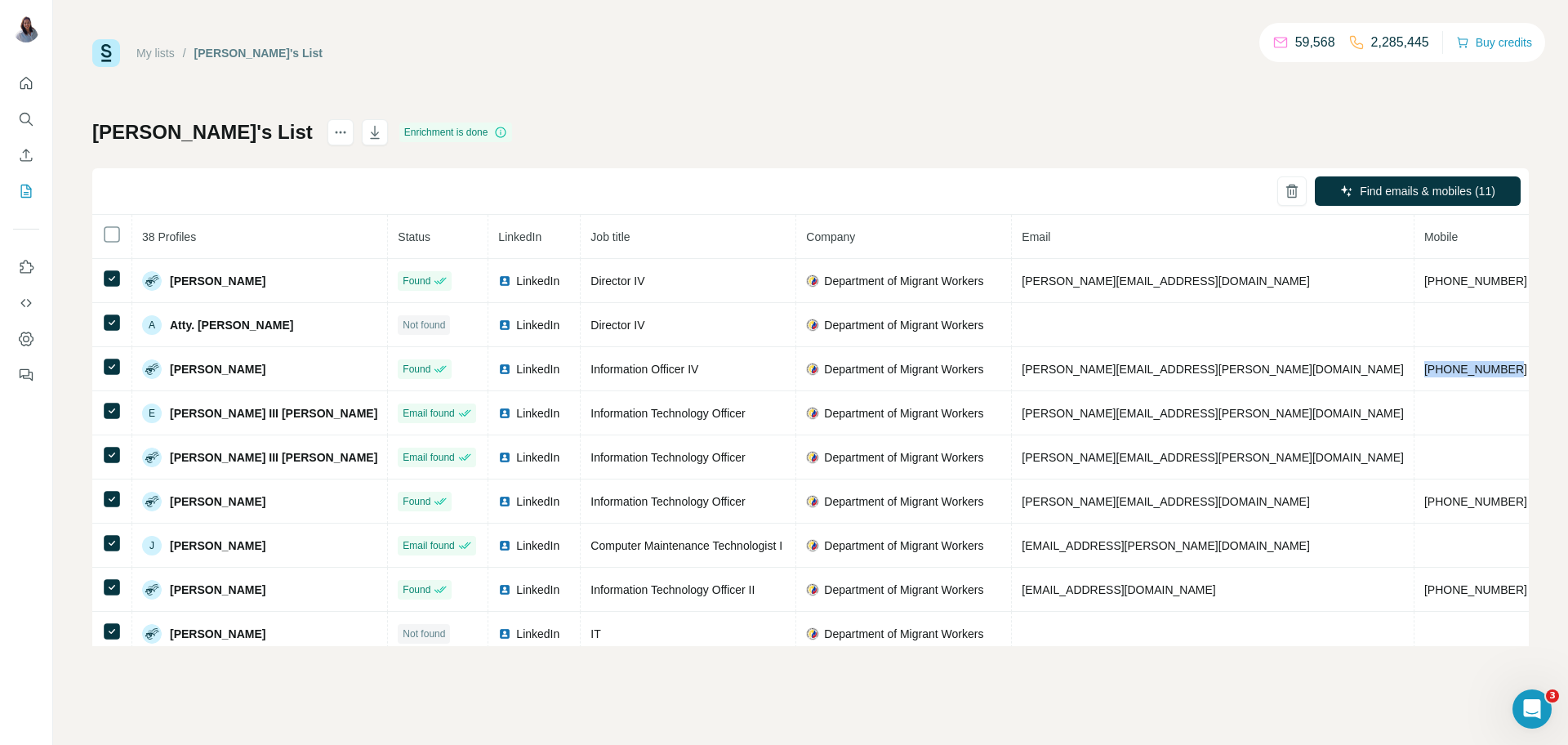
copy span "[PHONE_NUMBER]"
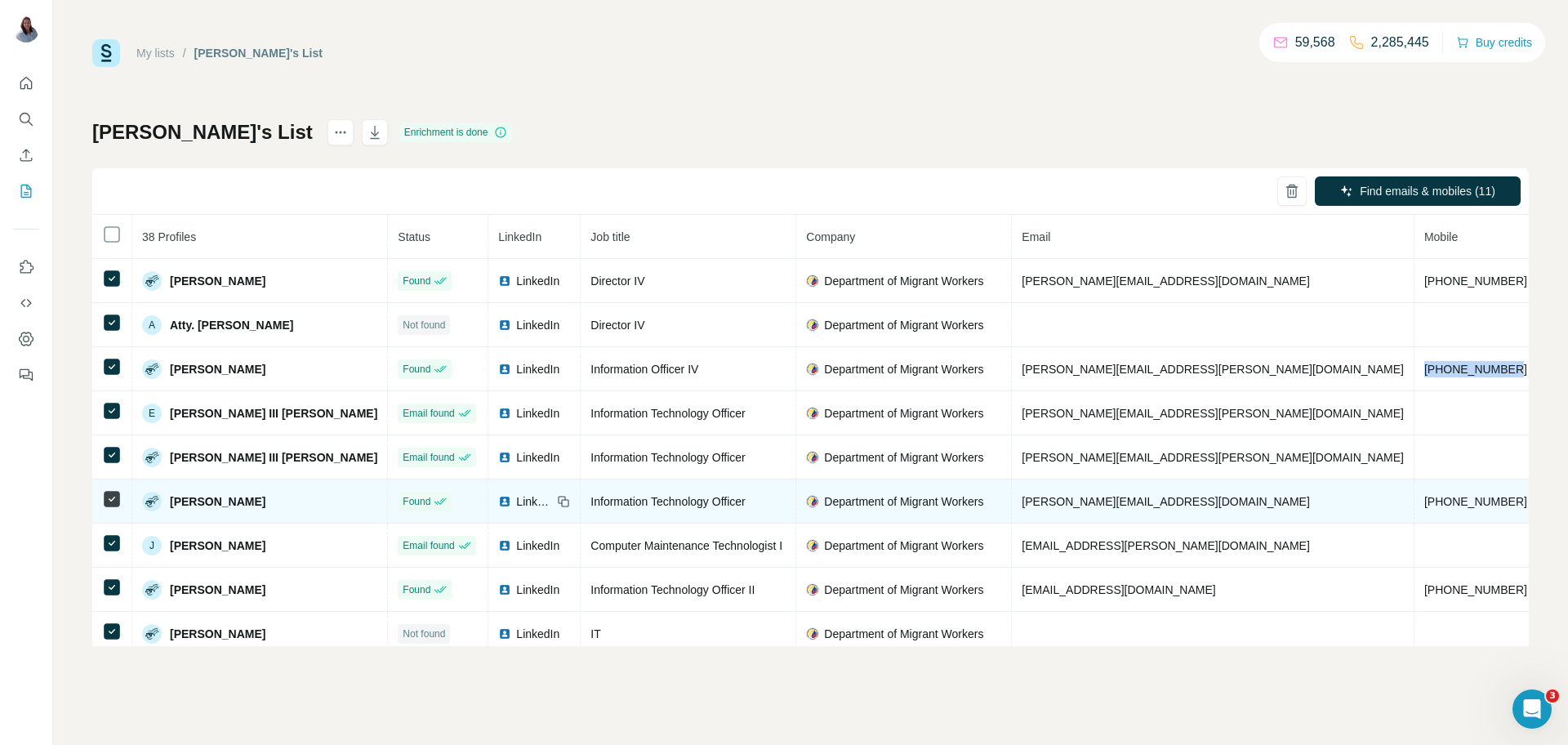
drag, startPoint x: 296, startPoint y: 508, endPoint x: 170, endPoint y: 505, distance: 126.0
click at [170, 505] on div "[PERSON_NAME]" at bounding box center [259, 502] width 235 height 20
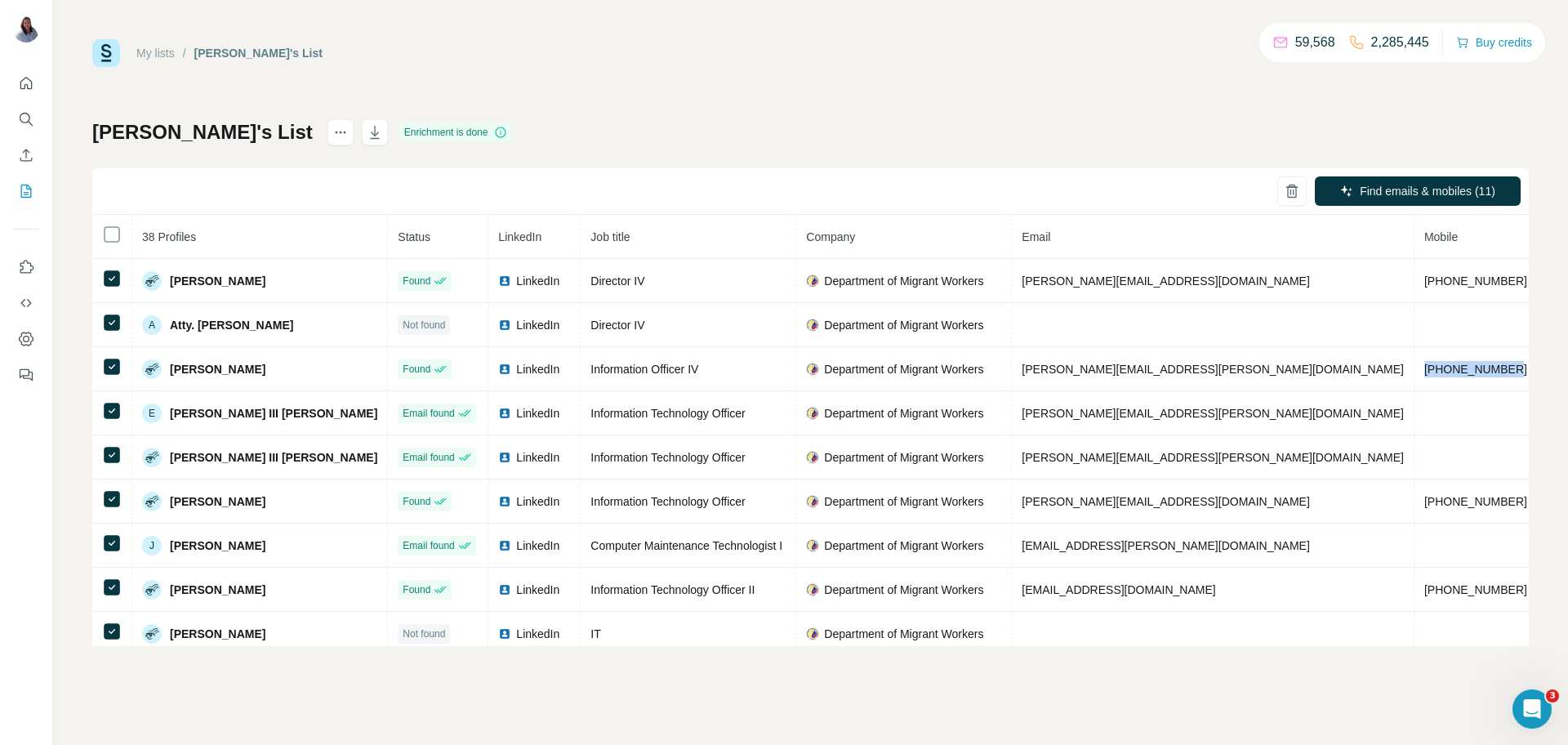
copy span "[PERSON_NAME]"
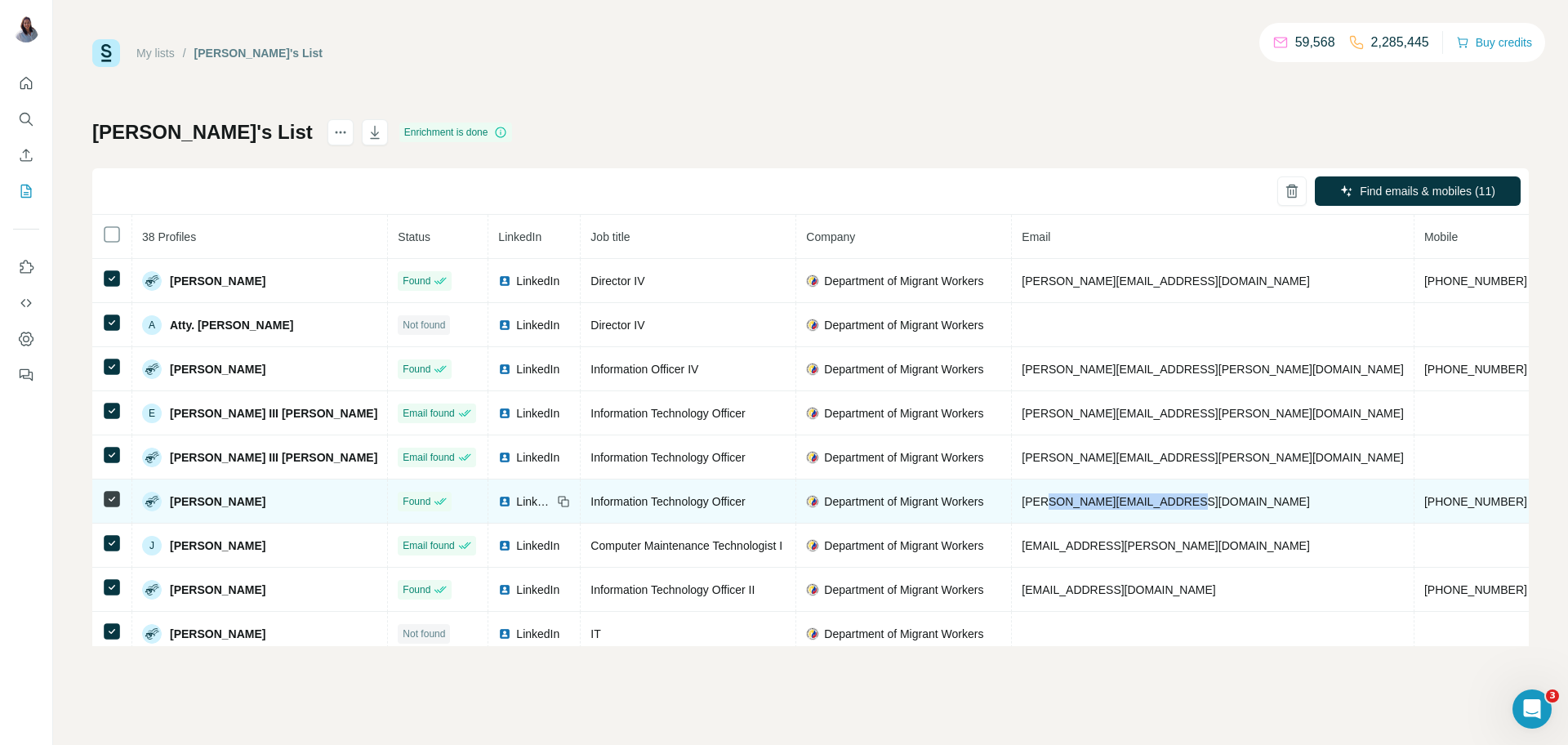
drag, startPoint x: 1115, startPoint y: 512, endPoint x: 964, endPoint y: 504, distance: 151.2
click at [1012, 504] on td "[PERSON_NAME][EMAIL_ADDRESS][DOMAIN_NAME]" at bounding box center [1213, 501] width 403 height 44
drag, startPoint x: 694, startPoint y: 504, endPoint x: 507, endPoint y: 496, distance: 187.2
click at [581, 496] on td "Information Technology Officer" at bounding box center [688, 501] width 216 height 44
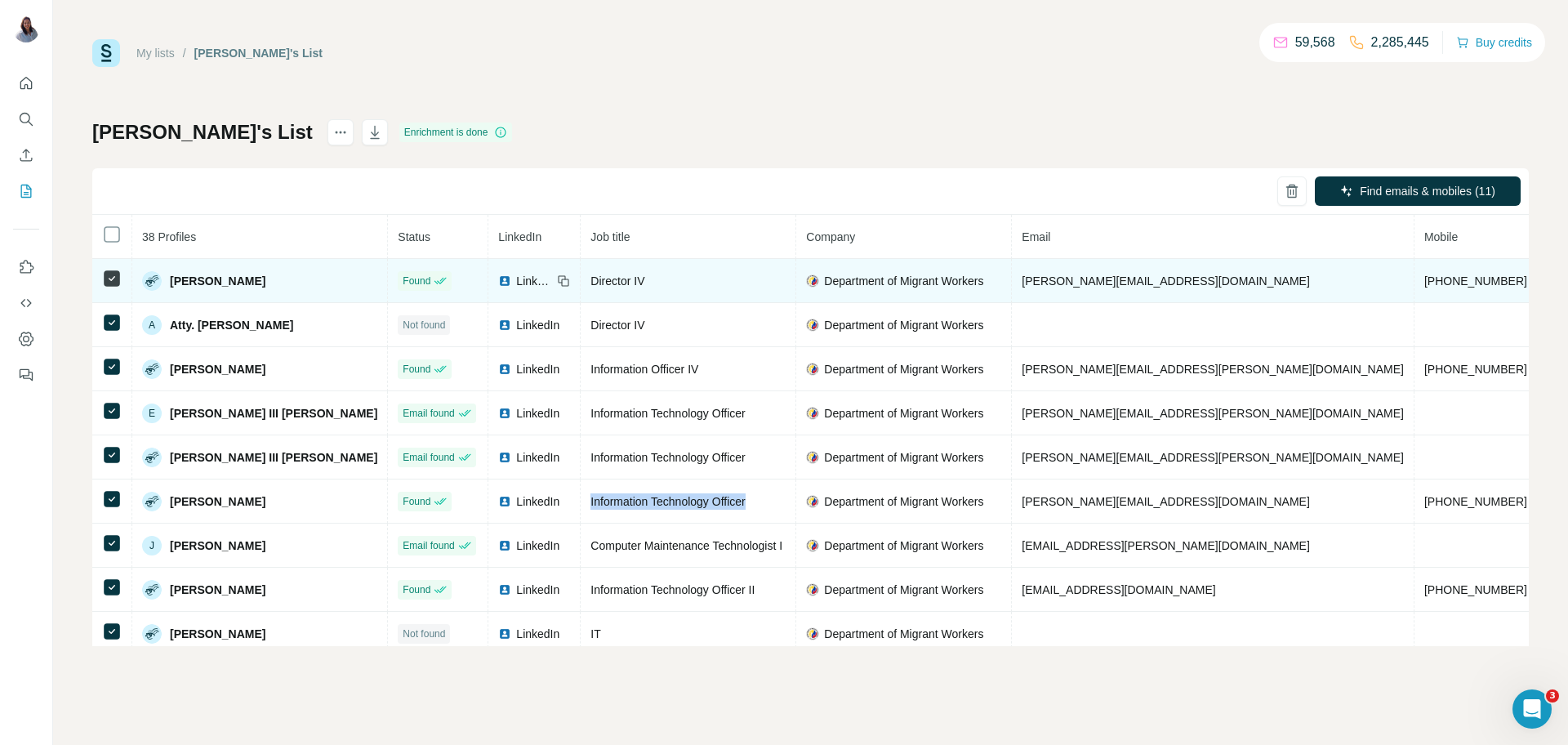
copy span "Information Technology Officer"
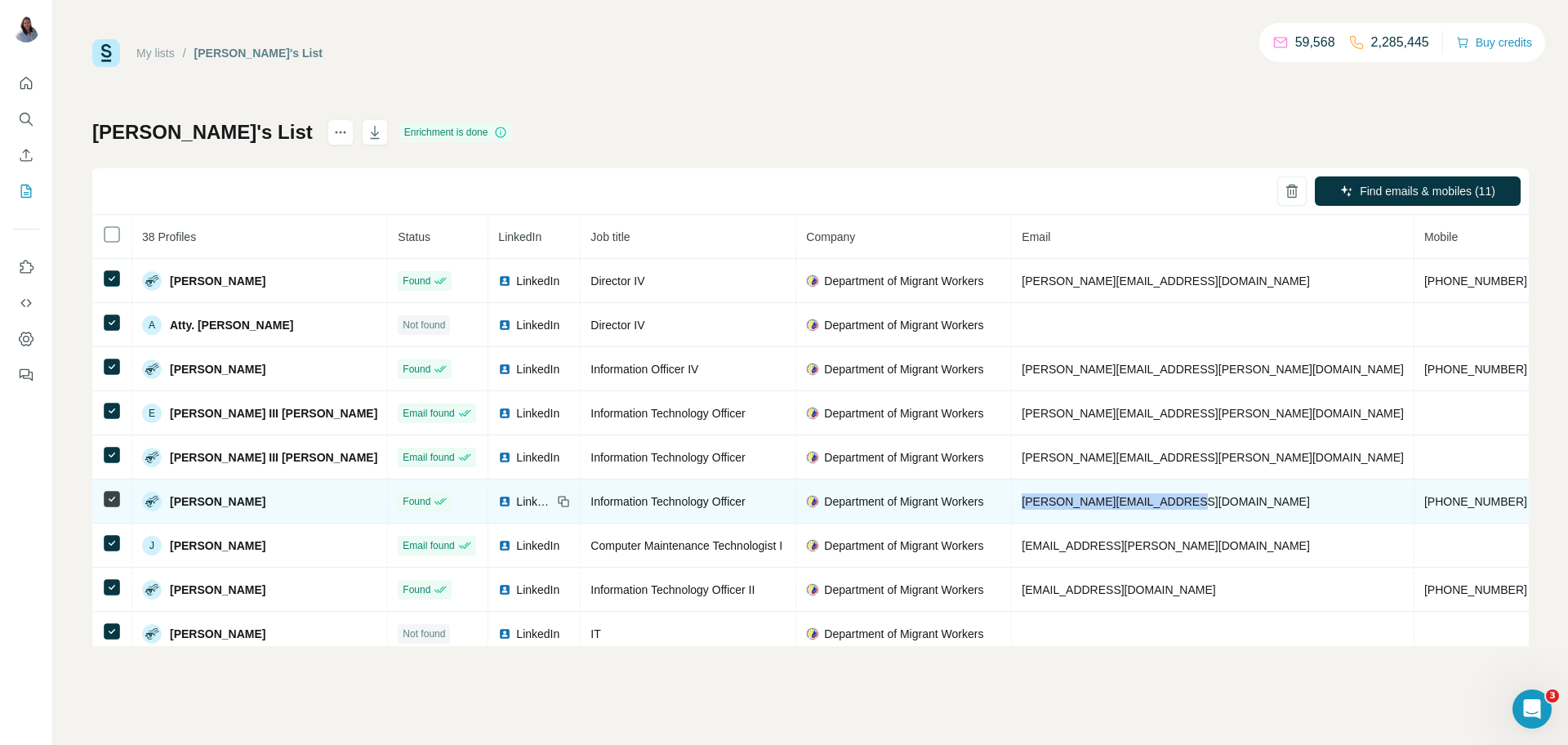
drag, startPoint x: 1113, startPoint y: 503, endPoint x: 945, endPoint y: 508, distance: 168.1
click at [1012, 508] on td "[PERSON_NAME][EMAIL_ADDRESS][DOMAIN_NAME]" at bounding box center [1213, 501] width 403 height 44
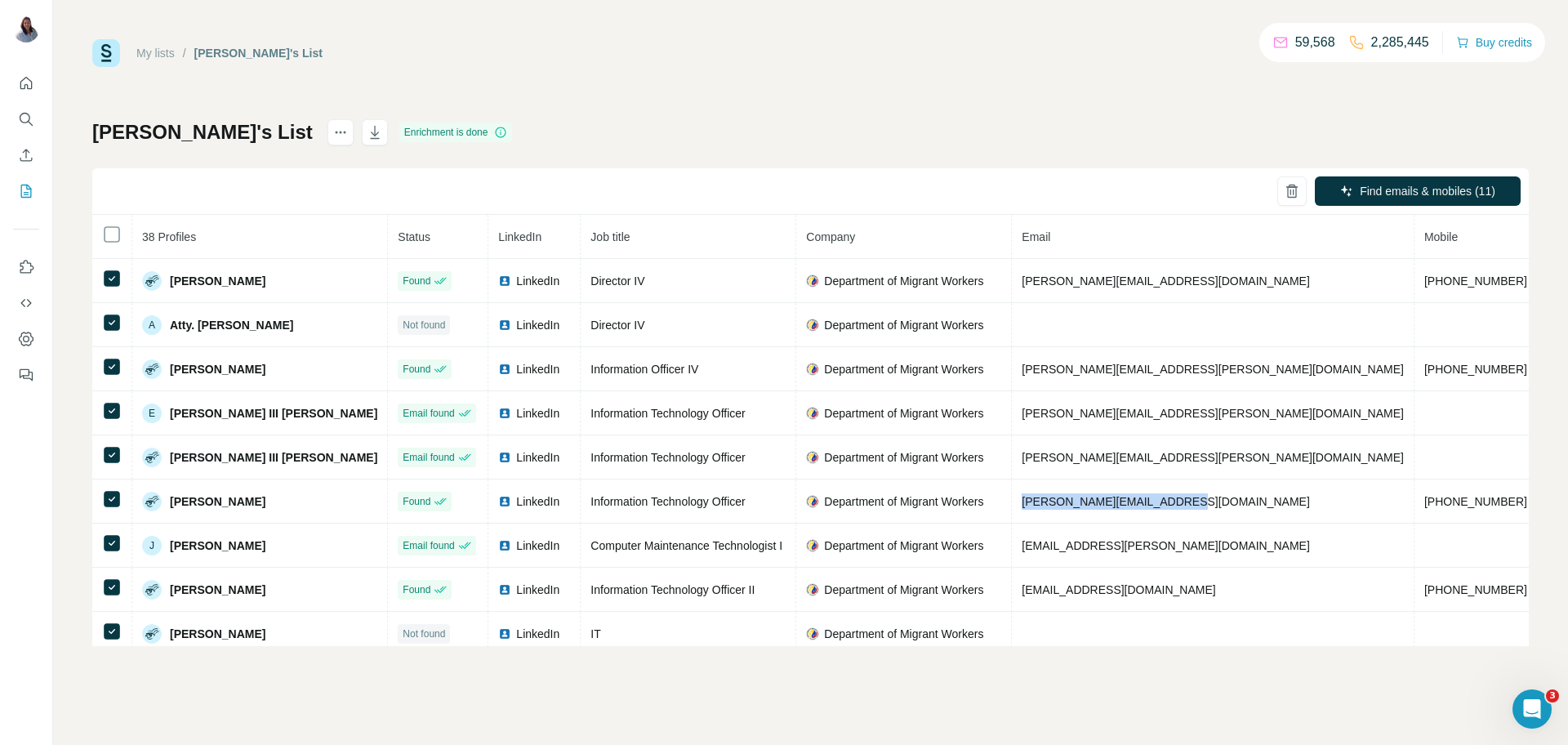
copy span "[PERSON_NAME][EMAIL_ADDRESS][DOMAIN_NAME]"
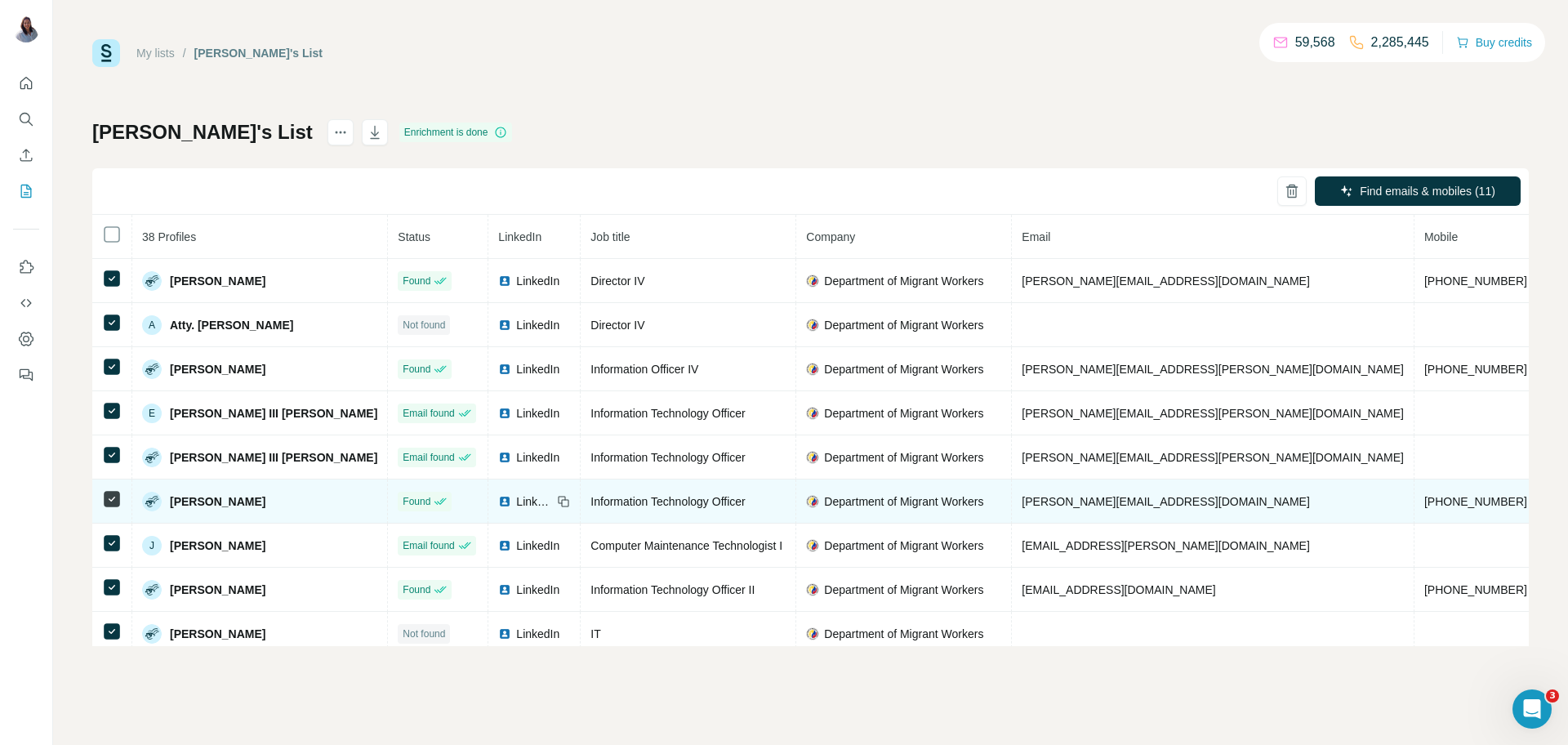
click at [1415, 492] on td "[PHONE_NUMBER]" at bounding box center [1477, 501] width 123 height 44
click at [1425, 503] on span "[PHONE_NUMBER]" at bounding box center [1476, 501] width 103 height 13
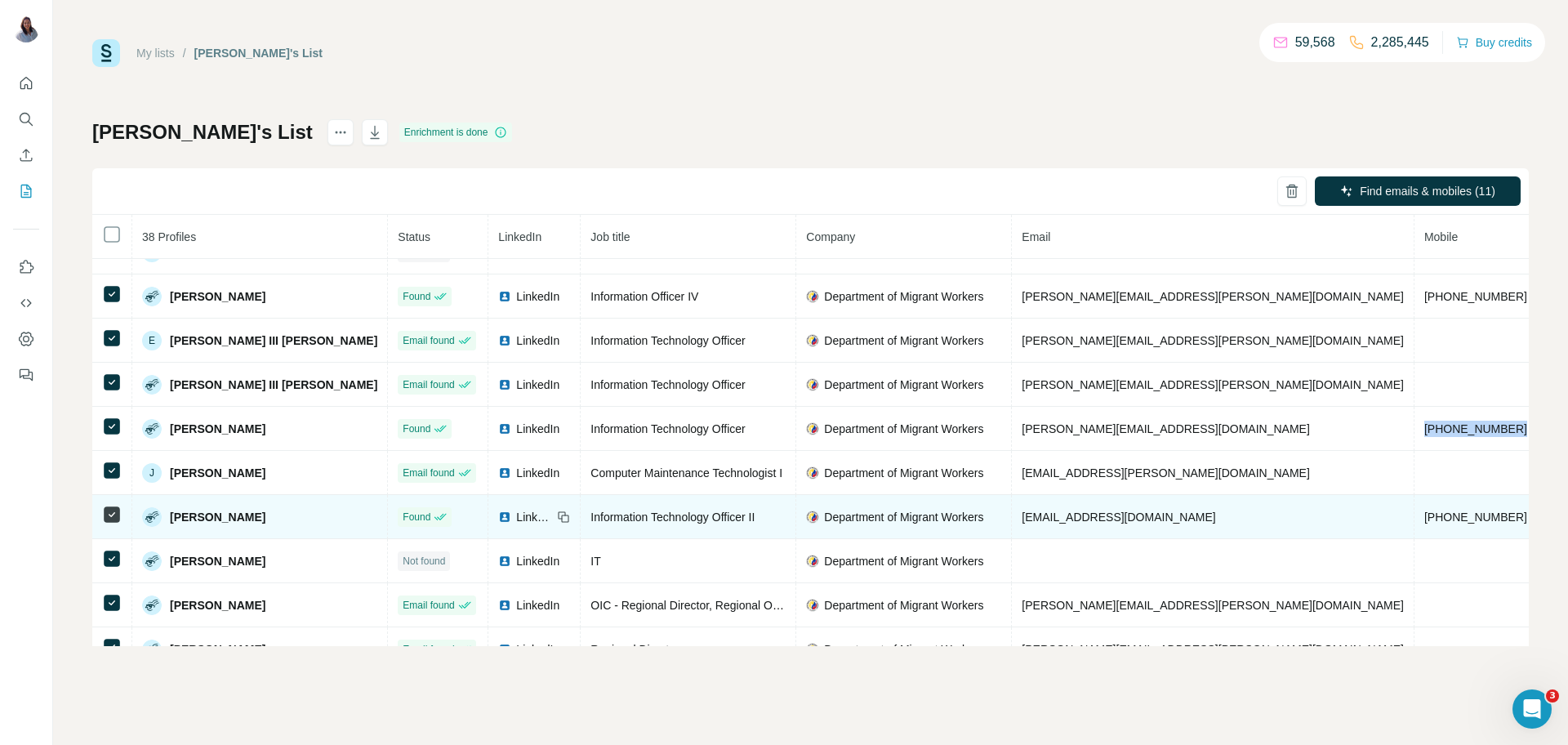
scroll to position [75, 0]
drag, startPoint x: 251, startPoint y: 521, endPoint x: 163, endPoint y: 520, distance: 88.0
click at [163, 520] on div "[PERSON_NAME]" at bounding box center [259, 514] width 235 height 20
drag, startPoint x: 706, startPoint y: 518, endPoint x: 499, endPoint y: 515, distance: 207.0
click at [499, 515] on tr "[PERSON_NAME] Found LinkedIn Information Technology Officer II Department of Mi…" at bounding box center [972, 514] width 1760 height 44
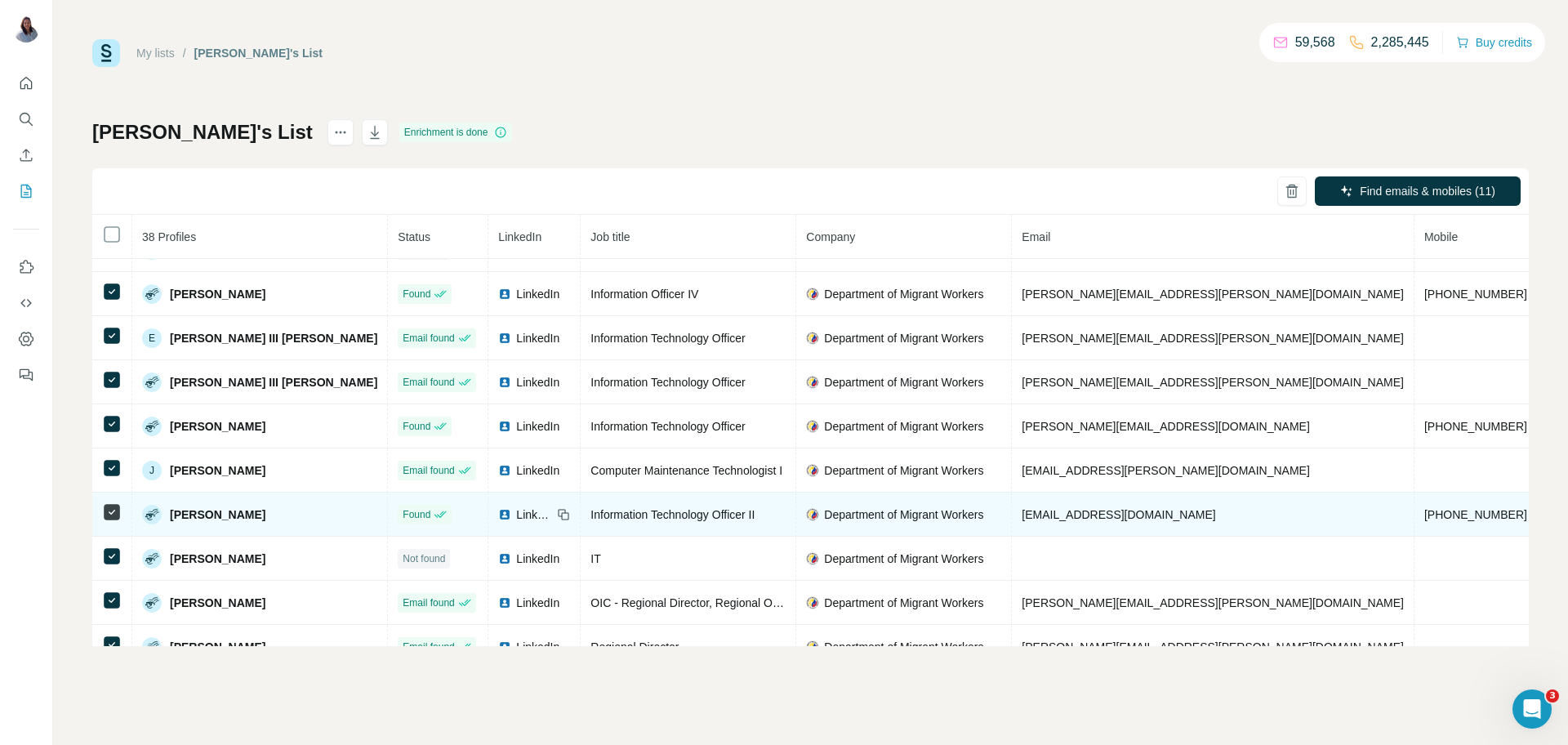
click at [1026, 521] on span "[EMAIL_ADDRESS][DOMAIN_NAME]" at bounding box center [1118, 514] width 193 height 13
click at [1425, 521] on span "[PHONE_NUMBER]" at bounding box center [1476, 514] width 103 height 13
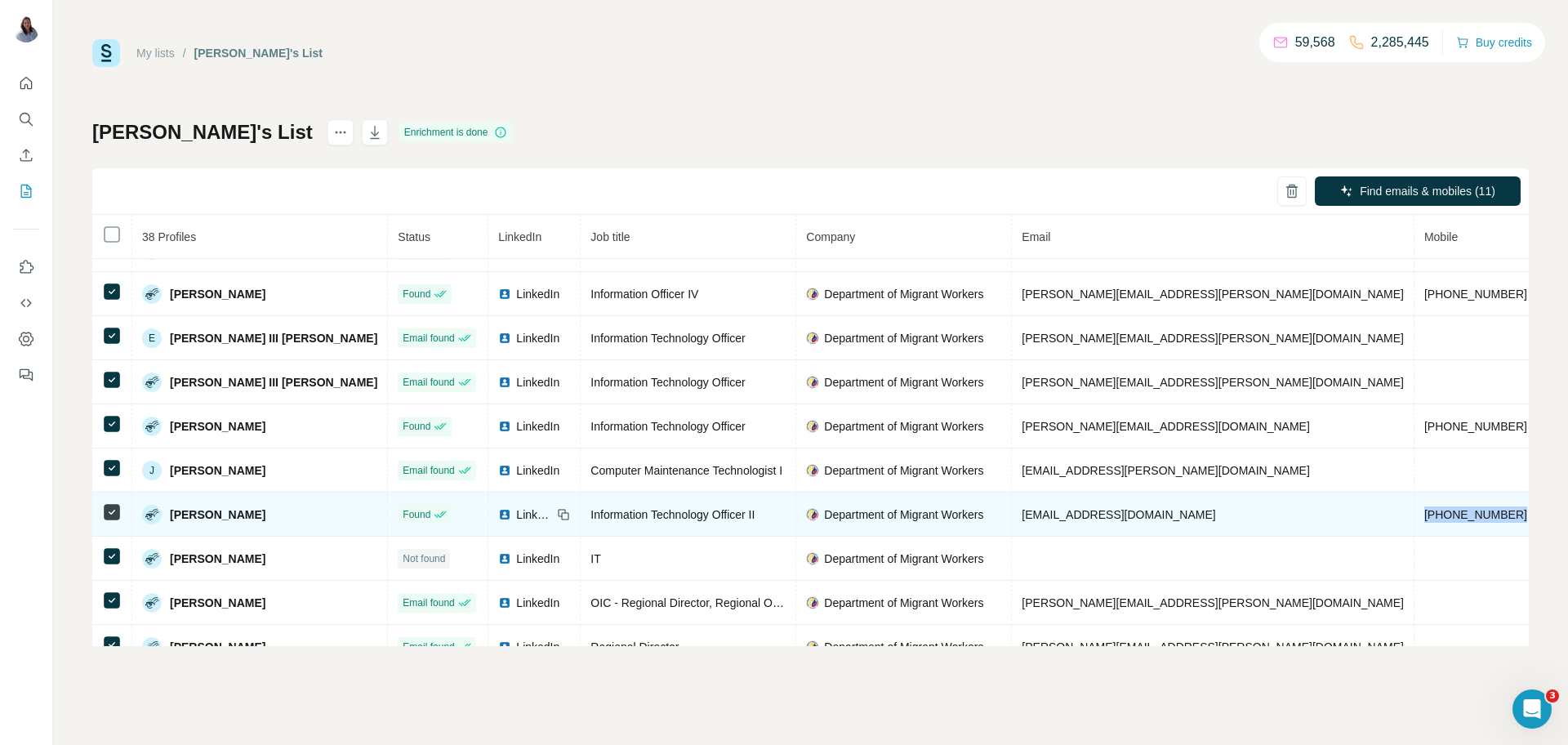
click at [1425, 521] on span "[PHONE_NUMBER]" at bounding box center [1476, 514] width 103 height 13
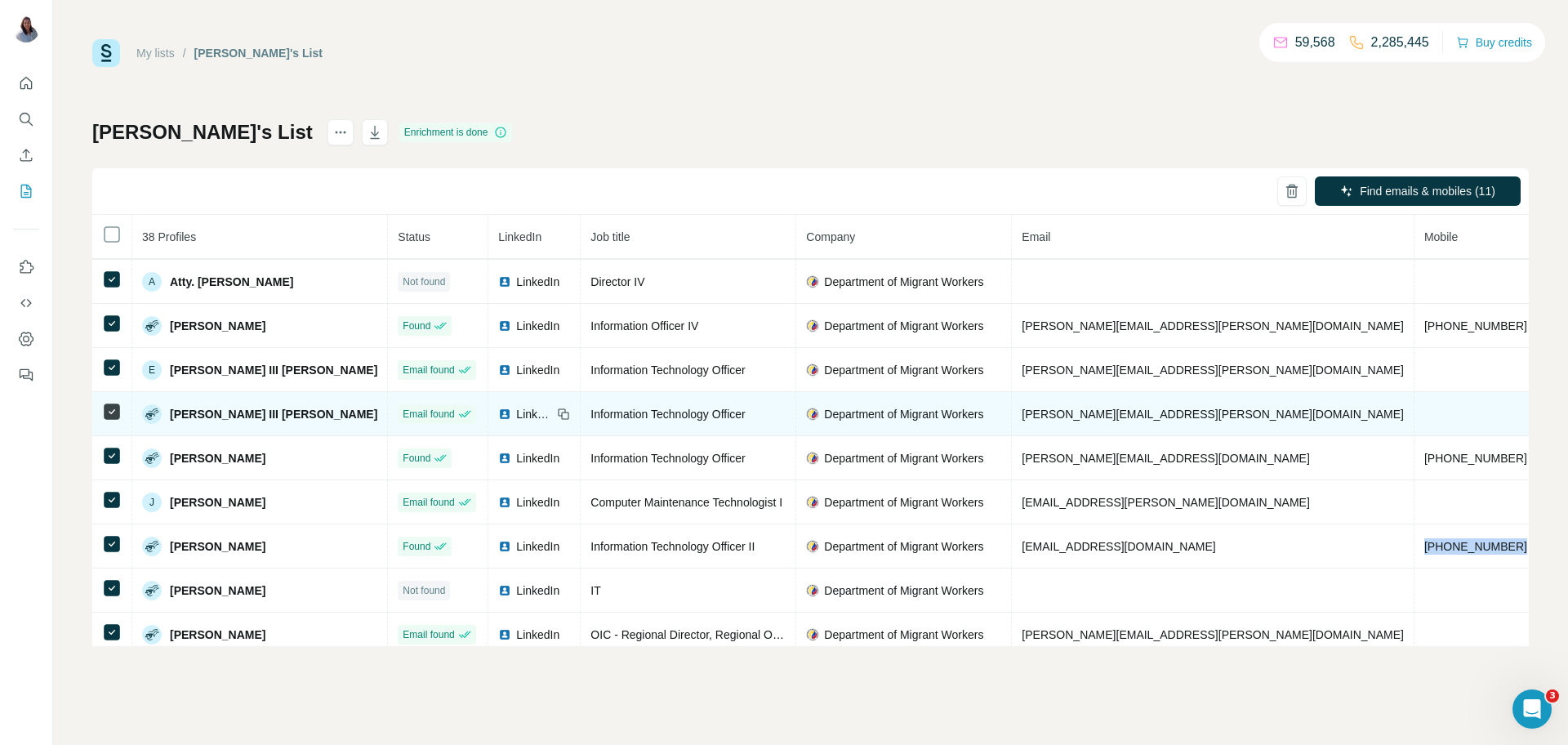
scroll to position [45, 0]
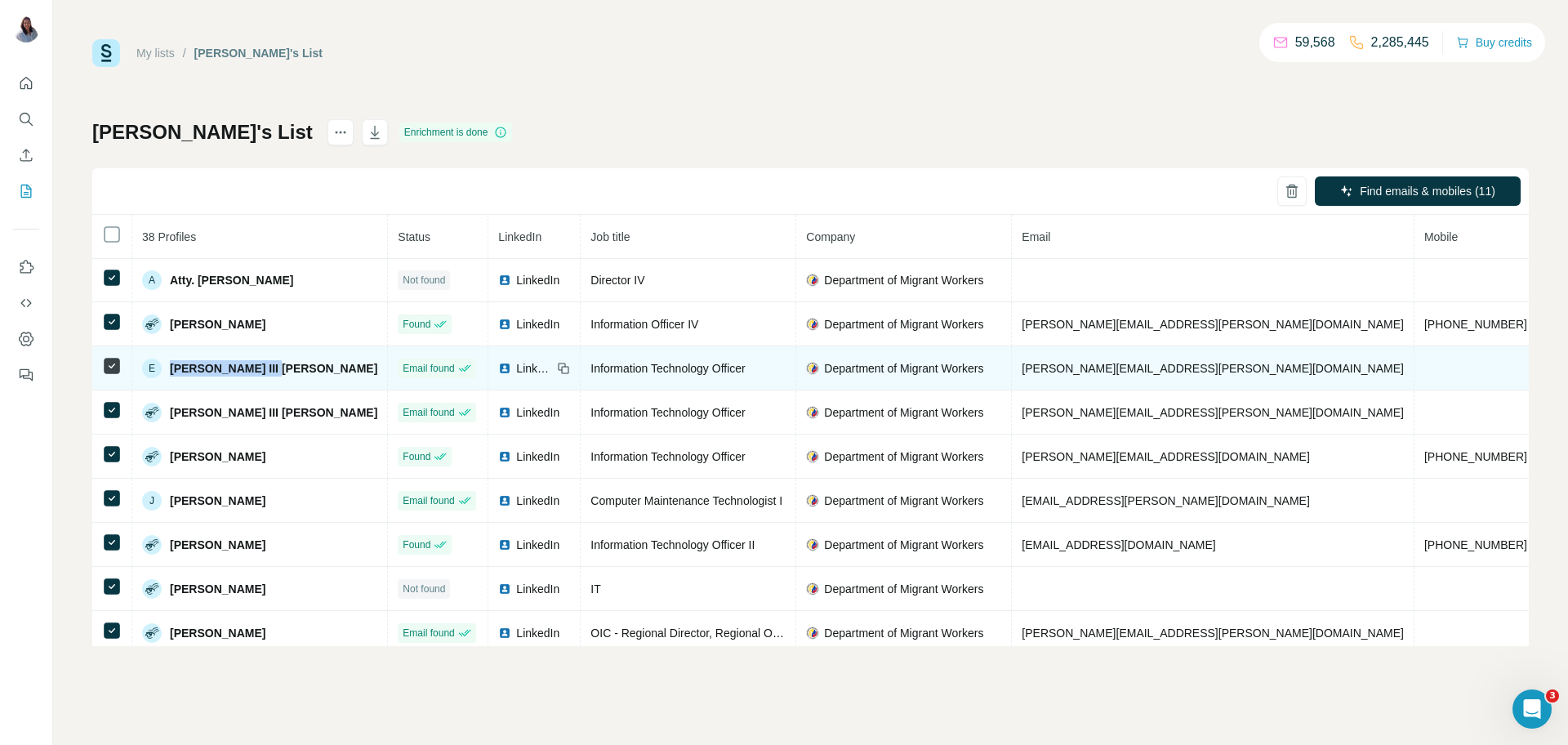
drag, startPoint x: 270, startPoint y: 371, endPoint x: 169, endPoint y: 371, distance: 101.0
click at [169, 371] on div "E [PERSON_NAME] III [PERSON_NAME]" at bounding box center [259, 368] width 235 height 20
drag, startPoint x: 644, startPoint y: 368, endPoint x: 497, endPoint y: 363, distance: 147.1
click at [497, 363] on tr "E [PERSON_NAME] III [PERSON_NAME] Email found LinkedIn Information Technology O…" at bounding box center [972, 368] width 1760 height 44
click at [1021, 368] on span "[PERSON_NAME][EMAIL_ADDRESS][PERSON_NAME][DOMAIN_NAME]" at bounding box center [1212, 368] width 382 height 13
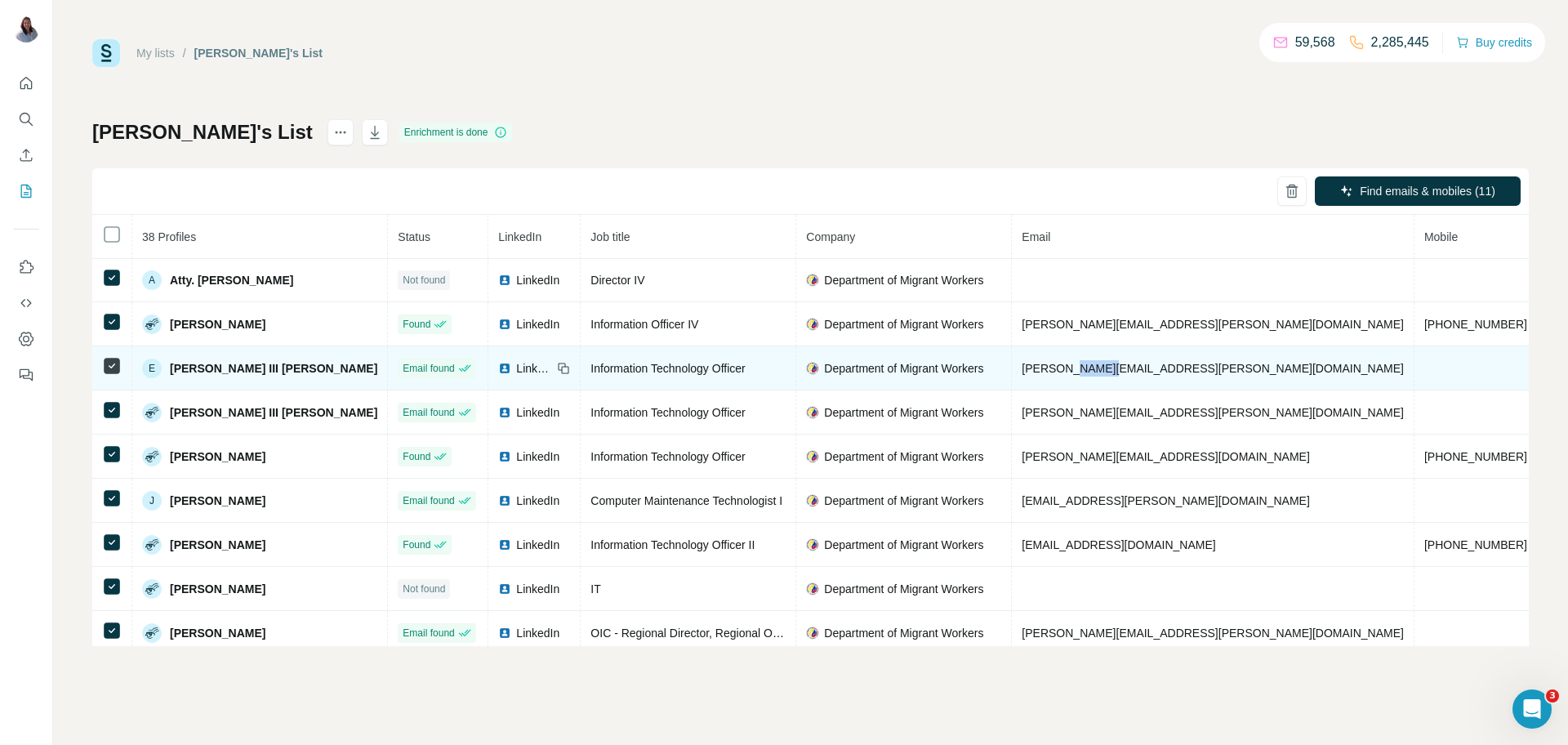
click at [1021, 368] on span "[PERSON_NAME][EMAIL_ADDRESS][PERSON_NAME][DOMAIN_NAME]" at bounding box center [1212, 368] width 382 height 13
